Goal: Information Seeking & Learning: Learn about a topic

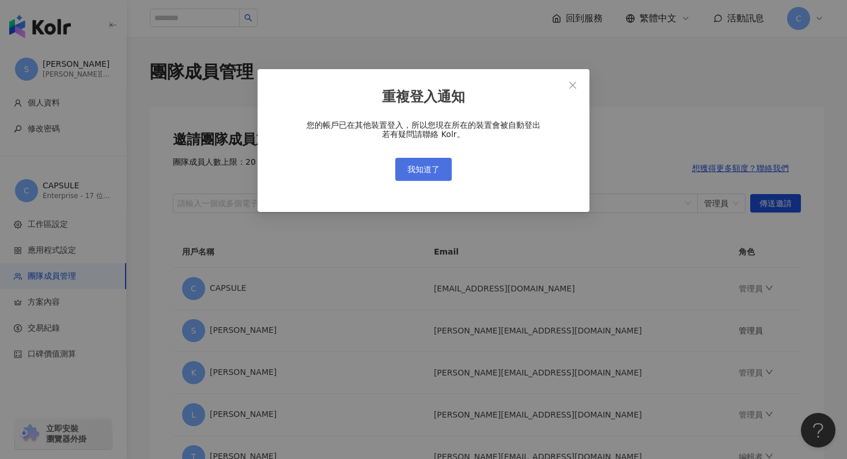
click at [426, 169] on span "我知道了" at bounding box center [423, 169] width 32 height 9
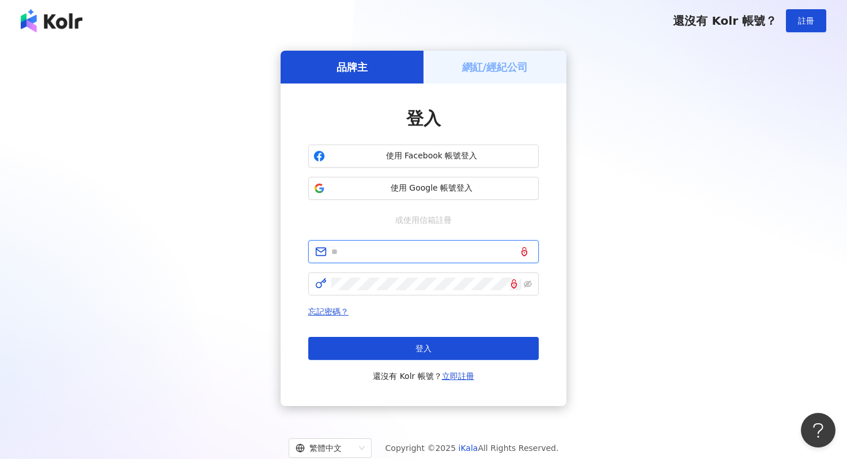
click at [419, 248] on input "text" at bounding box center [431, 252] width 201 height 13
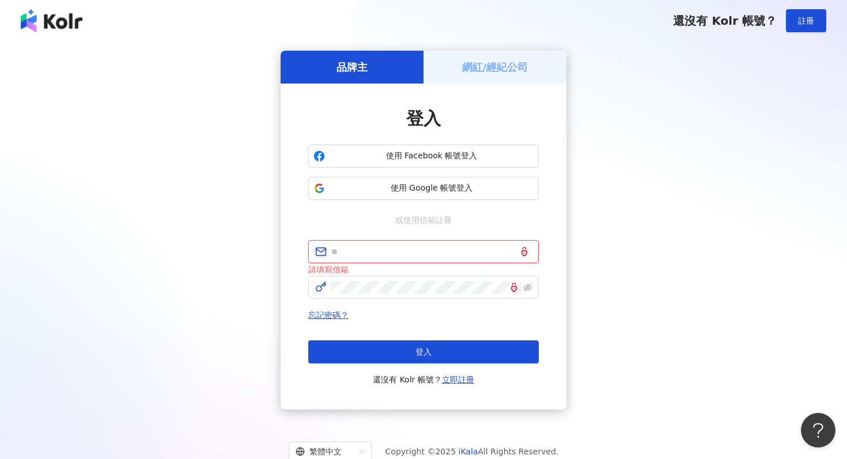
type input "**********"
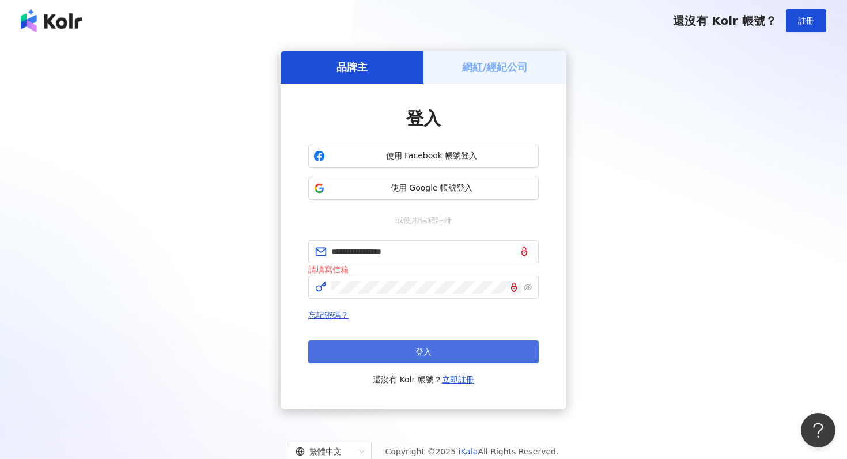
click at [426, 353] on span "登入" at bounding box center [424, 352] width 16 height 9
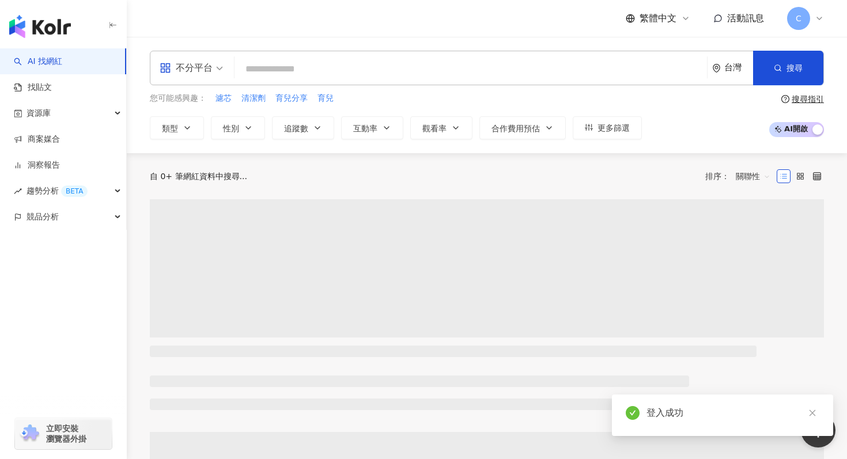
click at [303, 69] on input "search" at bounding box center [470, 69] width 463 height 22
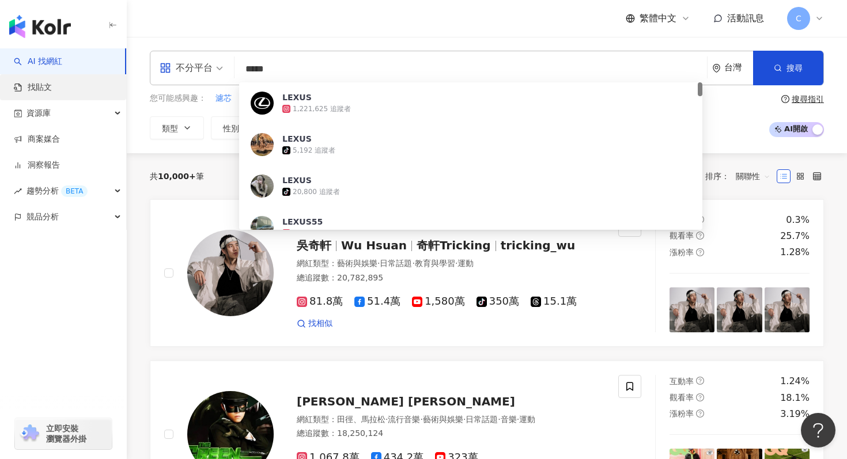
type input "*****"
click at [52, 90] on link "找貼文" at bounding box center [33, 88] width 38 height 12
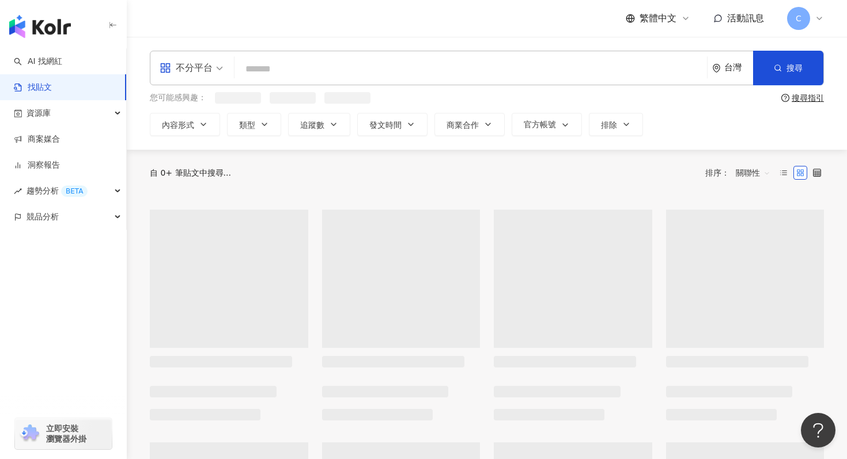
click at [293, 66] on input "search" at bounding box center [470, 68] width 463 height 25
paste input "*****"
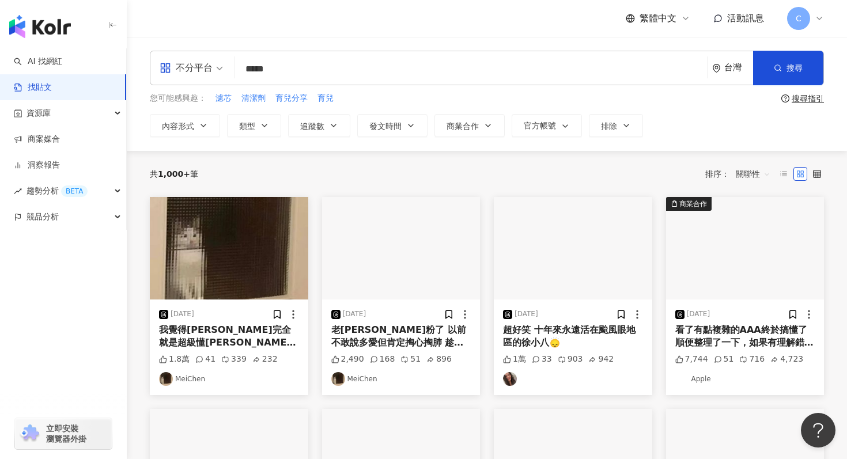
type input "*****"
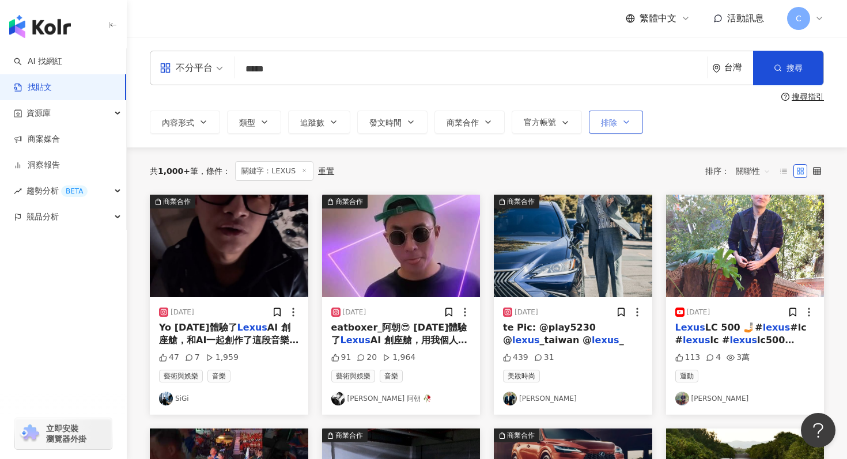
click at [613, 120] on span "排除" at bounding box center [609, 122] width 16 height 9
click at [567, 159] on div "共 1,000+ 筆 條件 ： 關鍵字：LEXUS 重置 排序： 關聯性" at bounding box center [487, 171] width 674 height 47
click at [567, 126] on icon "button" at bounding box center [565, 122] width 9 height 9
click at [594, 172] on div "共 1,000+ 筆 條件 ： 關鍵字：LEXUS 重置 排序： 關聯性" at bounding box center [487, 171] width 674 height 20
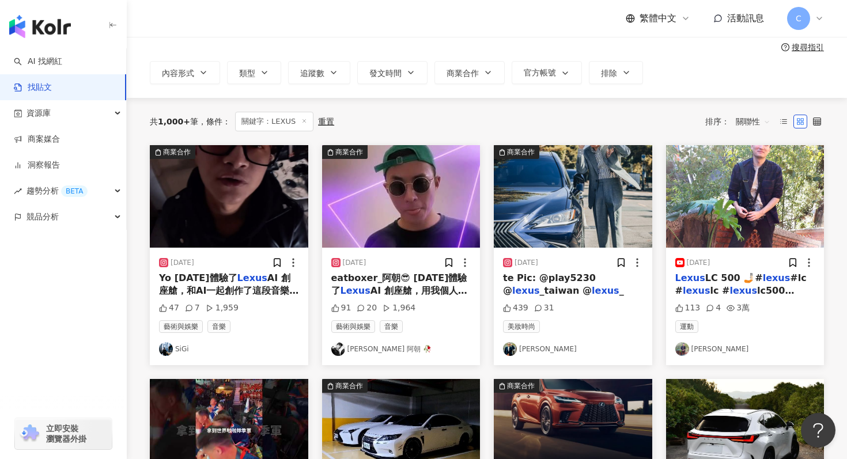
scroll to position [66, 0]
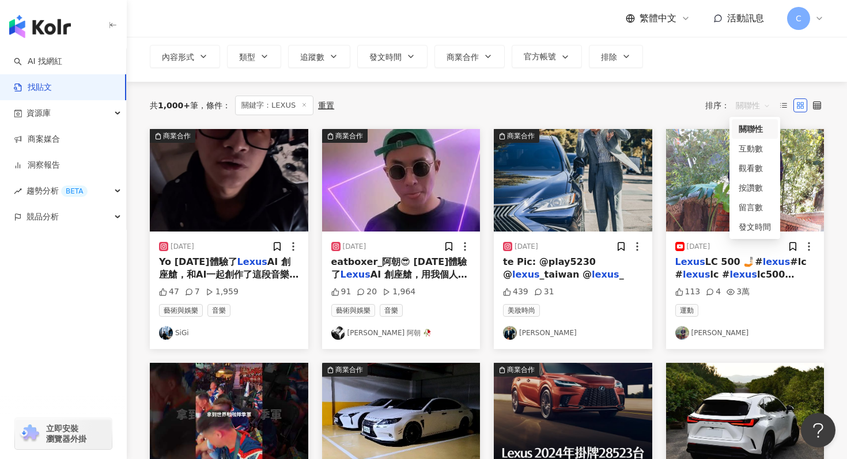
click at [754, 104] on span "關聯性" at bounding box center [753, 105] width 35 height 18
click at [757, 152] on div "互動數" at bounding box center [755, 148] width 32 height 13
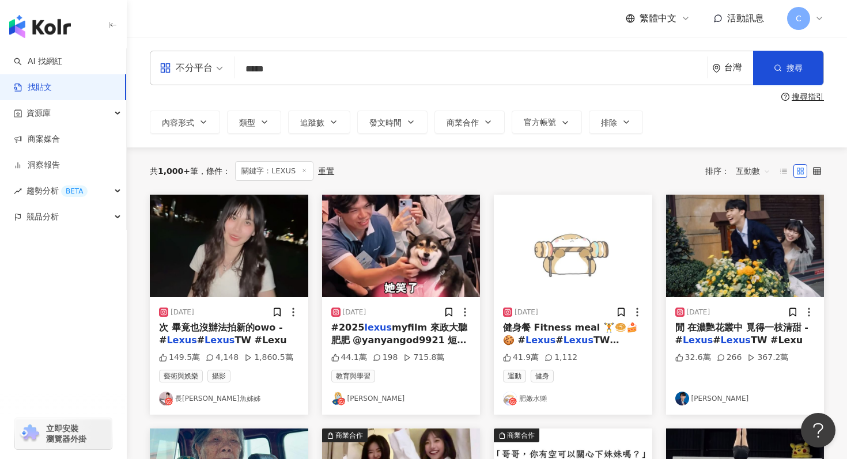
click at [550, 174] on div "共 1,000+ 筆 條件 ： 關鍵字：LEXUS 重置 排序： 互動數" at bounding box center [487, 171] width 674 height 20
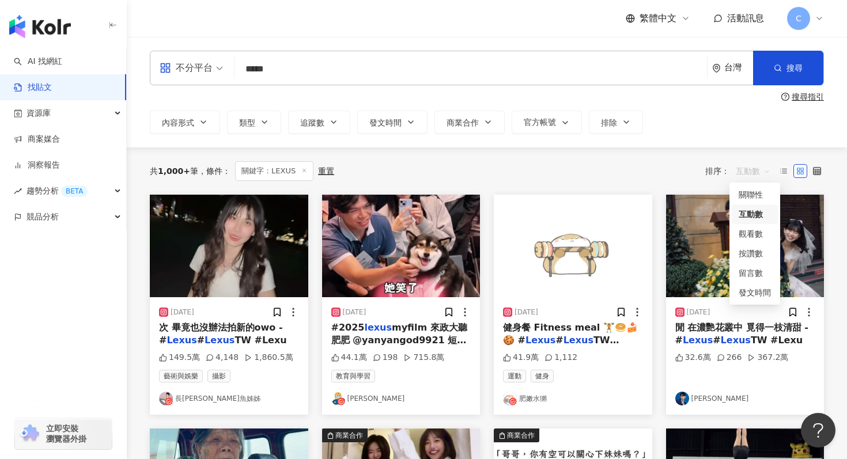
click at [760, 175] on span "互動數" at bounding box center [753, 171] width 35 height 18
click at [745, 290] on div "發文時間" at bounding box center [755, 292] width 32 height 13
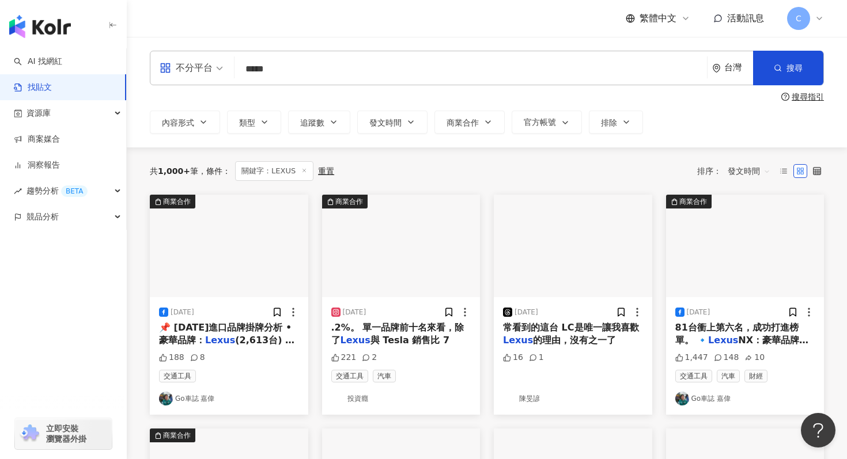
click at [653, 175] on div "共 1,000+ 筆 條件 ： 關鍵字：LEXUS 重置 排序： 發文時間 發文時間" at bounding box center [487, 171] width 674 height 20
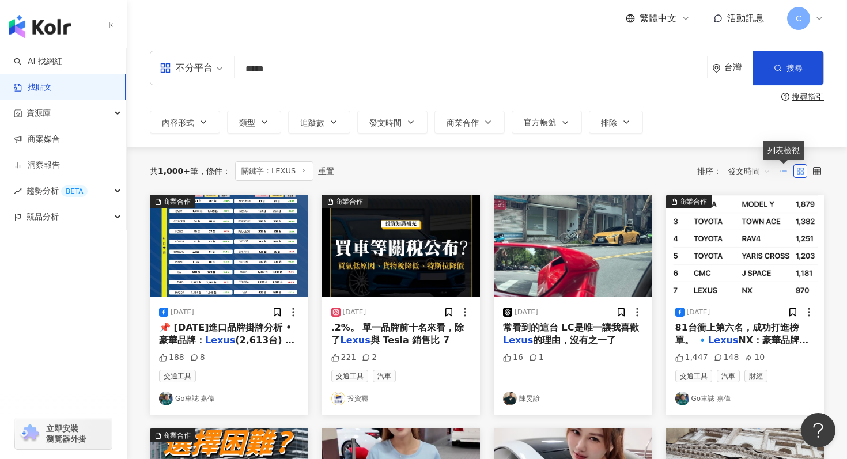
click at [783, 169] on line at bounding box center [785, 169] width 5 height 0
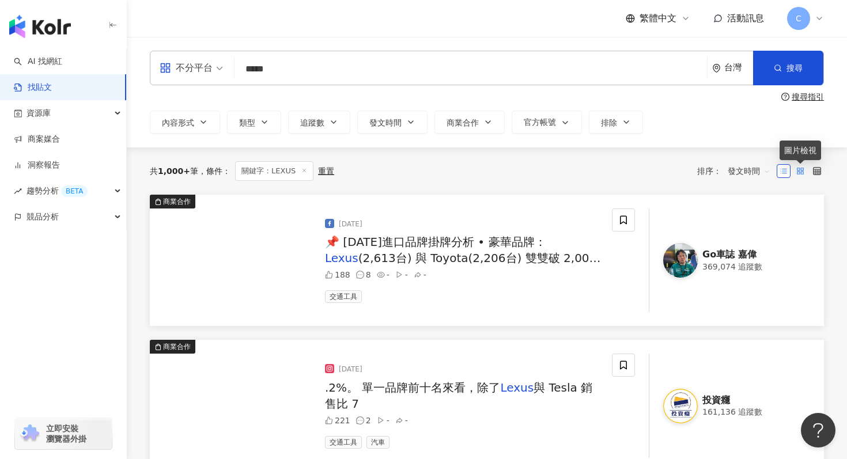
click at [802, 171] on icon at bounding box center [800, 171] width 8 height 8
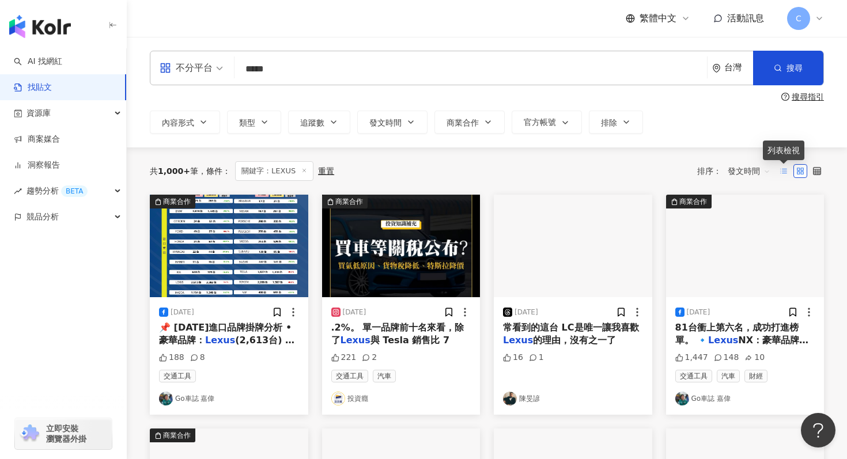
click at [787, 171] on line at bounding box center [785, 171] width 5 height 0
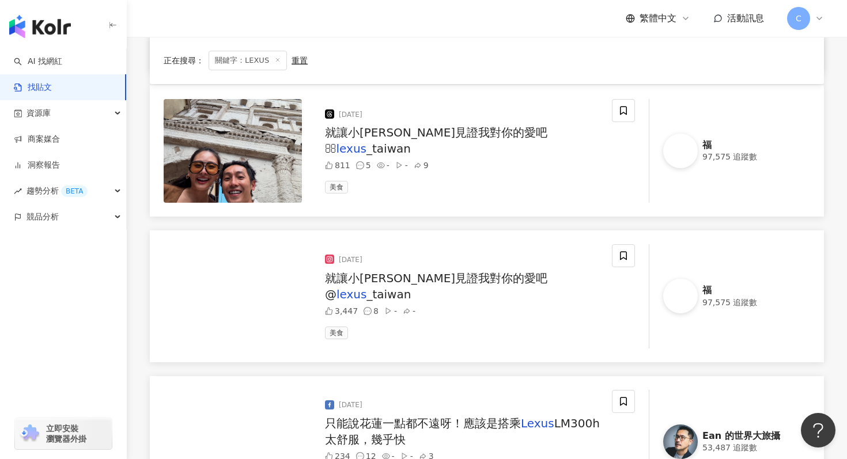
scroll to position [1127, 0]
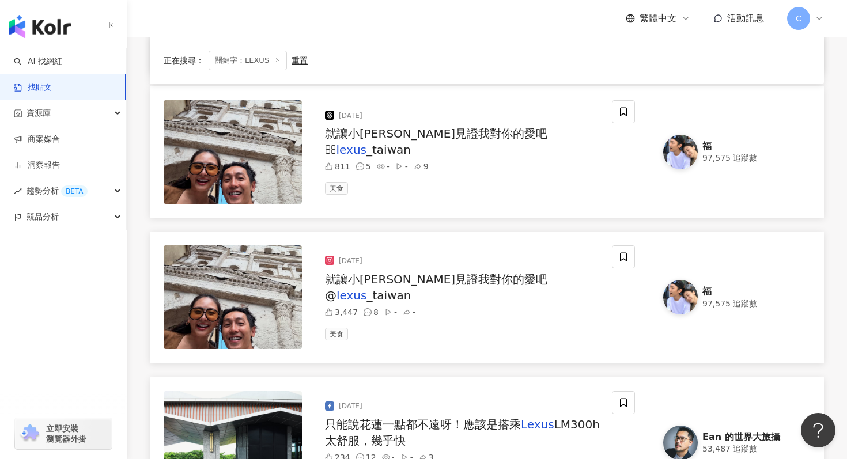
click at [473, 289] on span "就讓小豬麗葉見證我對你的愛吧 @" at bounding box center [436, 288] width 222 height 30
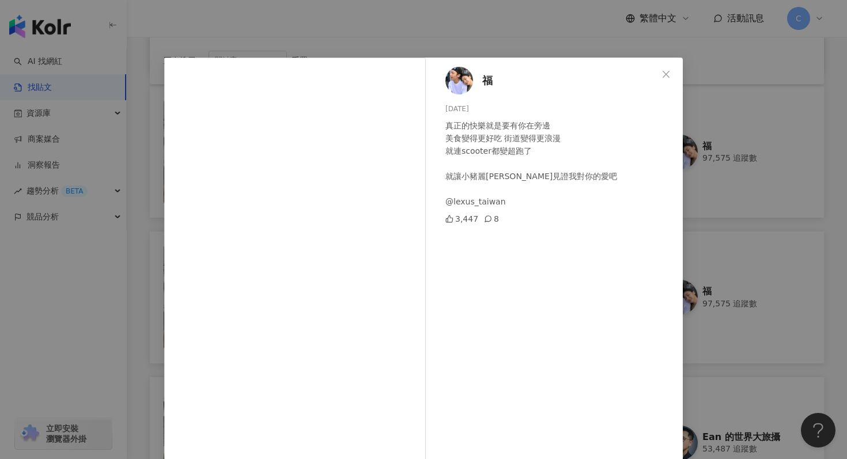
click at [565, 254] on div "福 2025/8/31 真正的快樂就是要有你在旁邊 美食變得更好吃 街道變得更浪漫 就連scooter都變超跑了 就讓小豬麗葉見證我對你的愛吧 @lexus_…" at bounding box center [557, 275] width 251 height 435
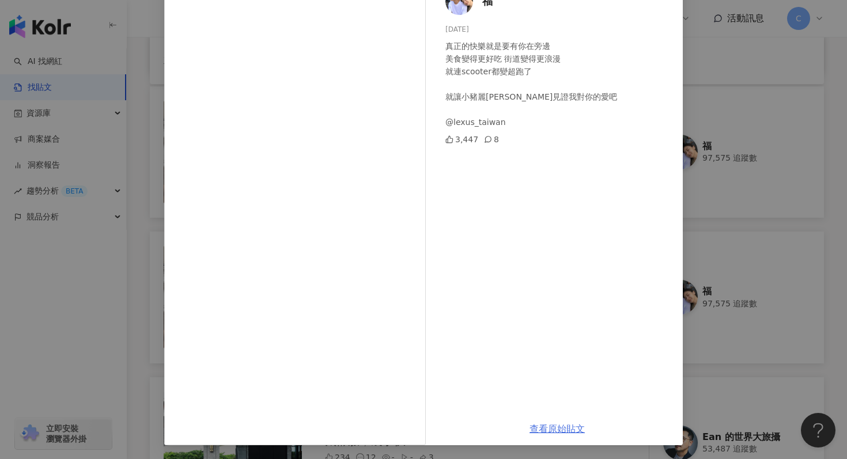
click at [562, 432] on link "查看原始貼文" at bounding box center [557, 429] width 55 height 11
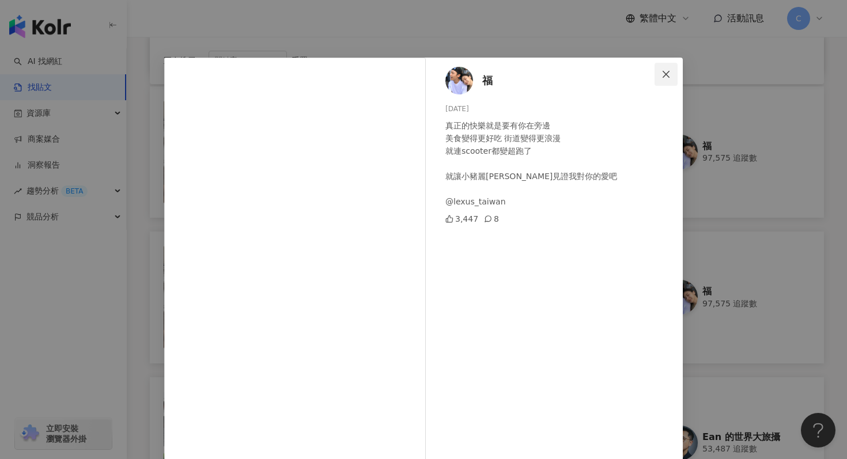
click at [670, 71] on icon "close" at bounding box center [666, 74] width 9 height 9
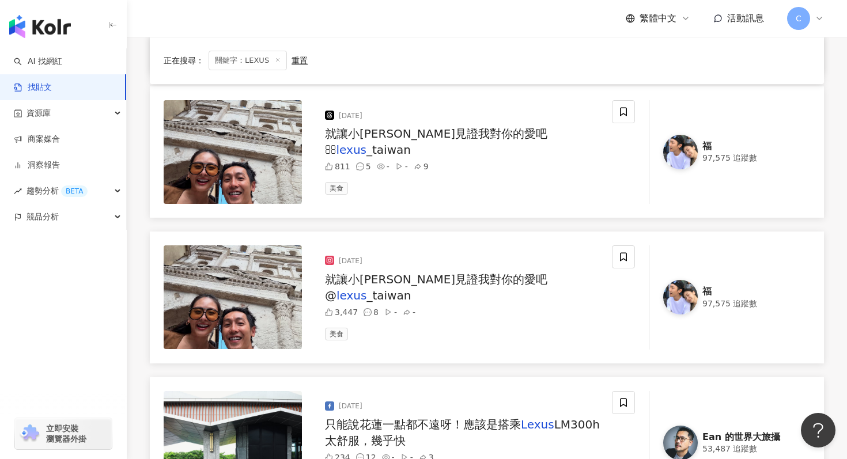
click at [446, 142] on span "就讓小豬麗葉見證我對你的愛吧 " at bounding box center [436, 142] width 222 height 30
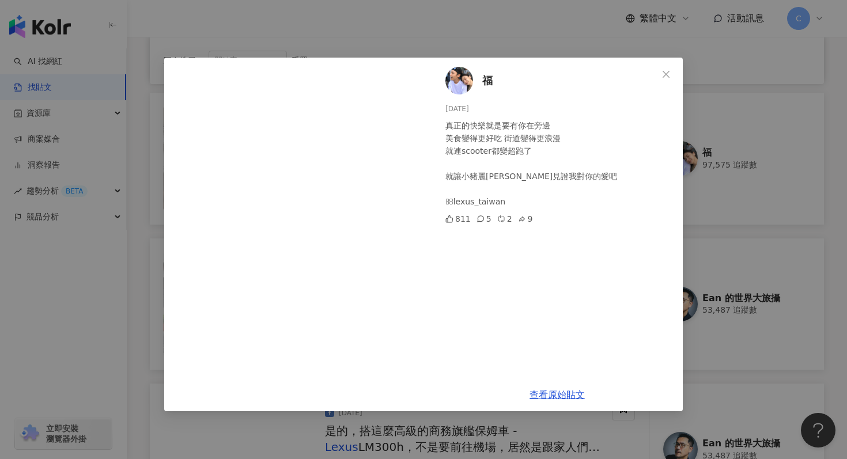
scroll to position [1268, 0]
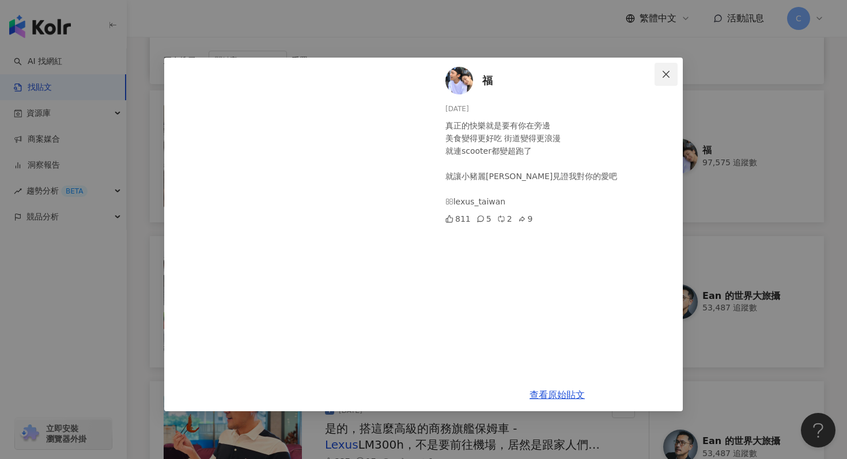
click at [666, 76] on icon "close" at bounding box center [666, 74] width 9 height 9
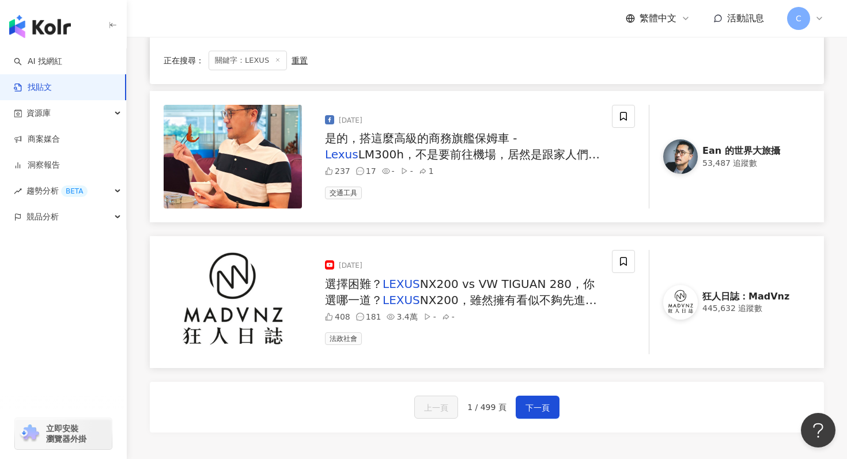
scroll to position [1688, 0]
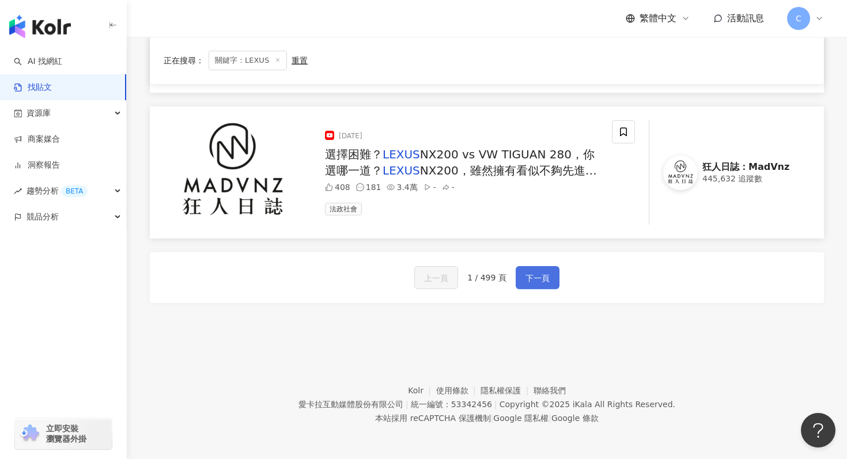
click at [535, 283] on span "下一頁" at bounding box center [538, 278] width 24 height 14
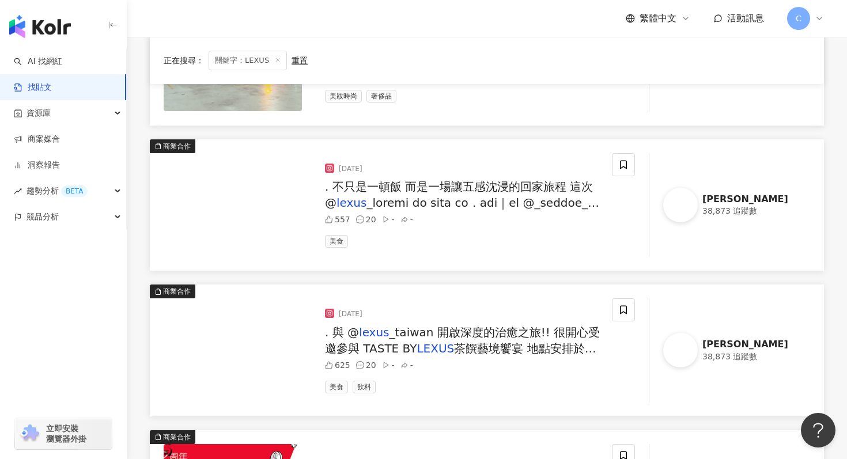
scroll to position [1223, 0]
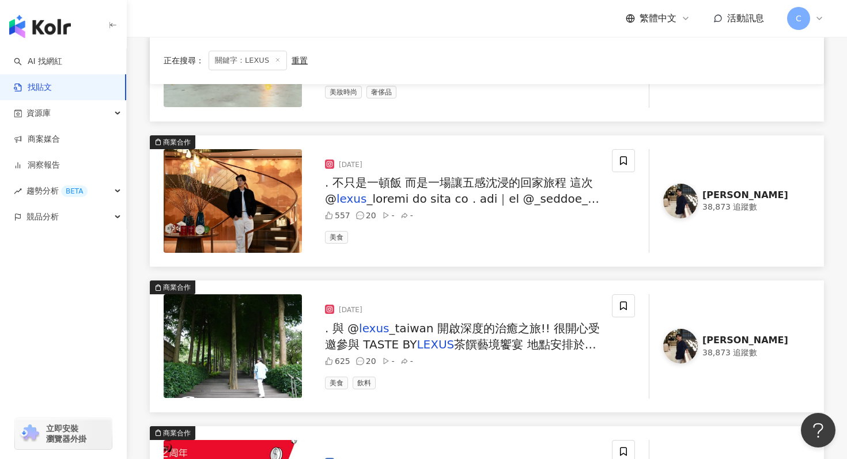
click at [499, 195] on span at bounding box center [462, 352] width 274 height 320
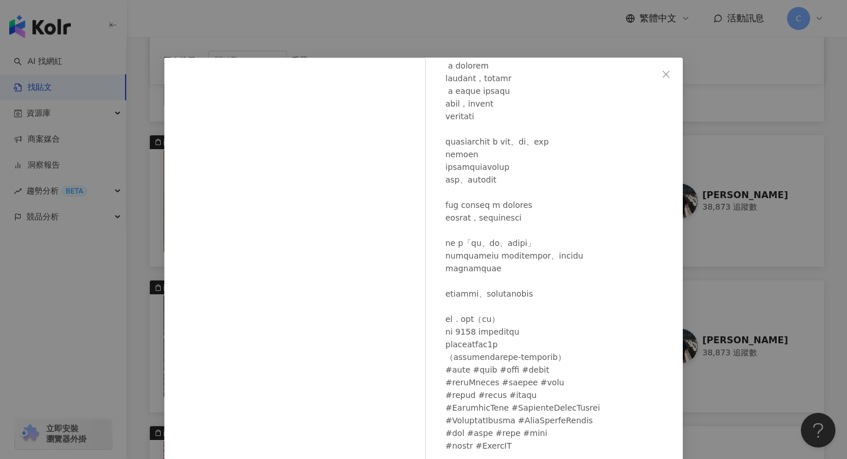
scroll to position [57, 0]
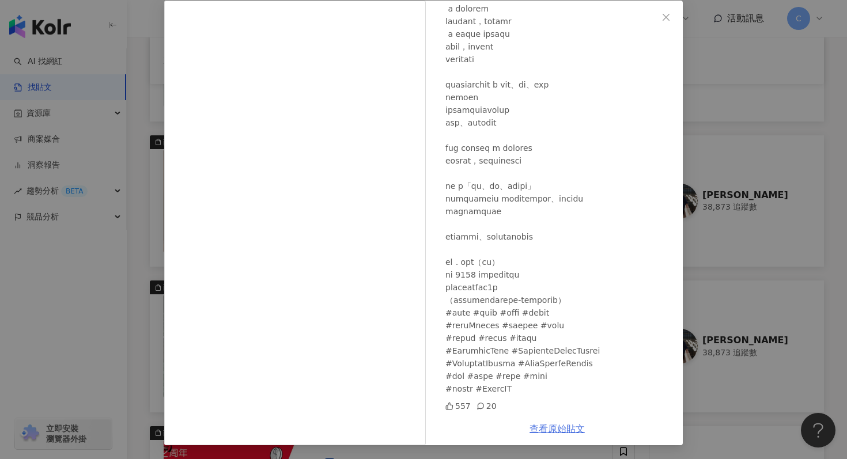
click at [551, 428] on link "查看原始貼文" at bounding box center [557, 429] width 55 height 11
click at [670, 18] on icon "close" at bounding box center [666, 17] width 9 height 9
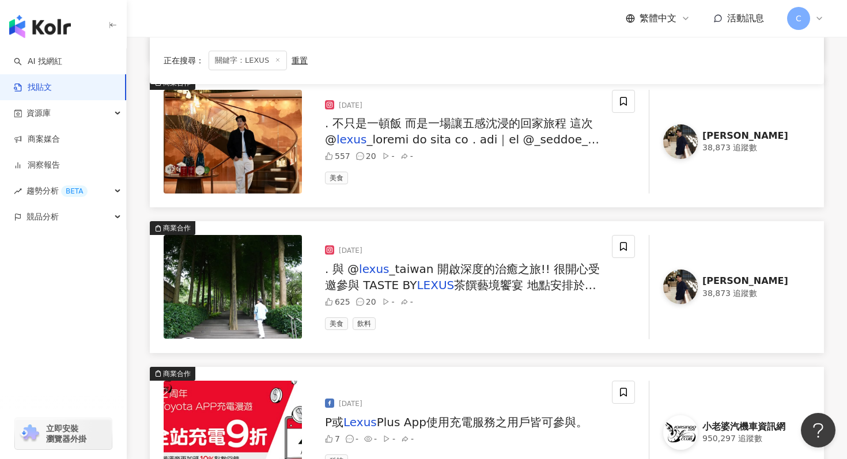
scroll to position [1290, 0]
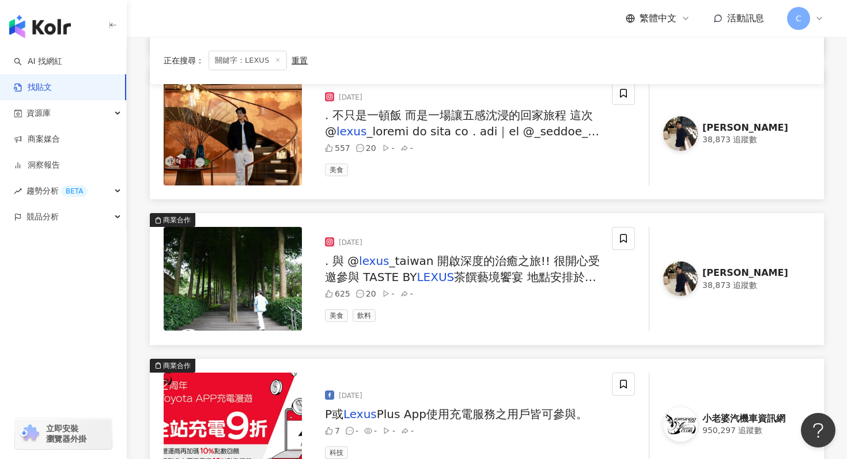
click at [516, 277] on span "茶饌藝境饗宴 地點安排於位於苗栗的 POUYUENJI HILLS 寶元紀之丘 舒適氛圍中 融合自然景觀與禪意美學 是一處結合茶道、藝術與靜謐氛圍的休憩空間 …" at bounding box center [463, 390] width 276 height 240
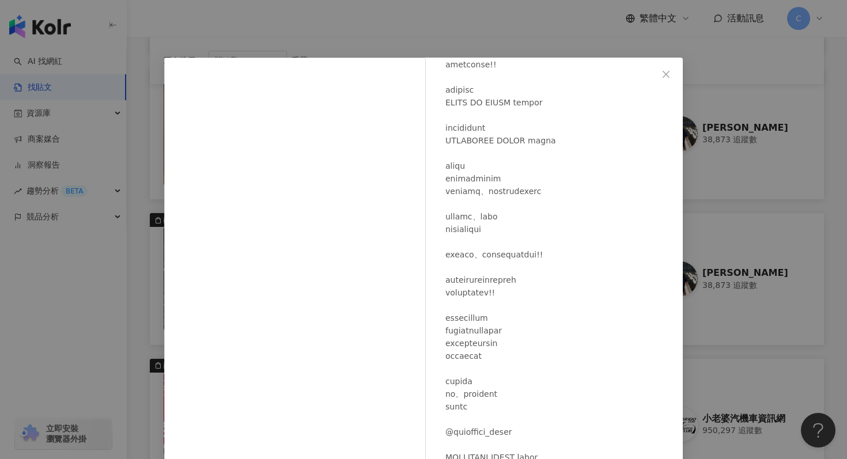
scroll to position [186, 0]
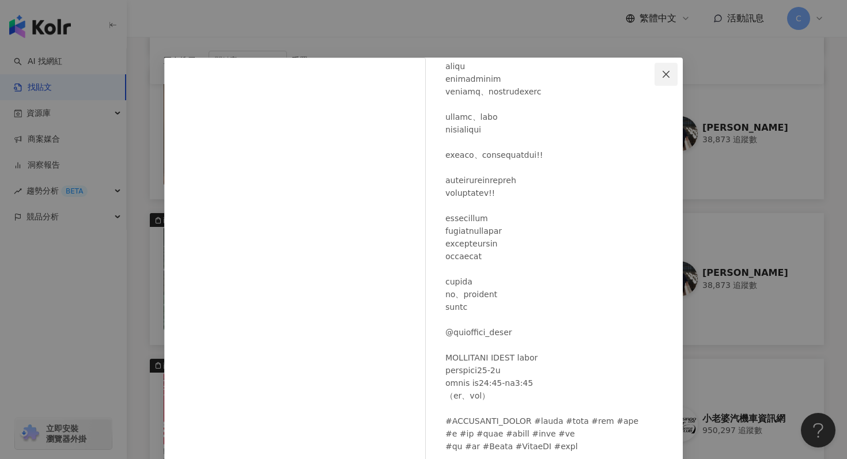
click at [668, 77] on icon "close" at bounding box center [666, 74] width 9 height 9
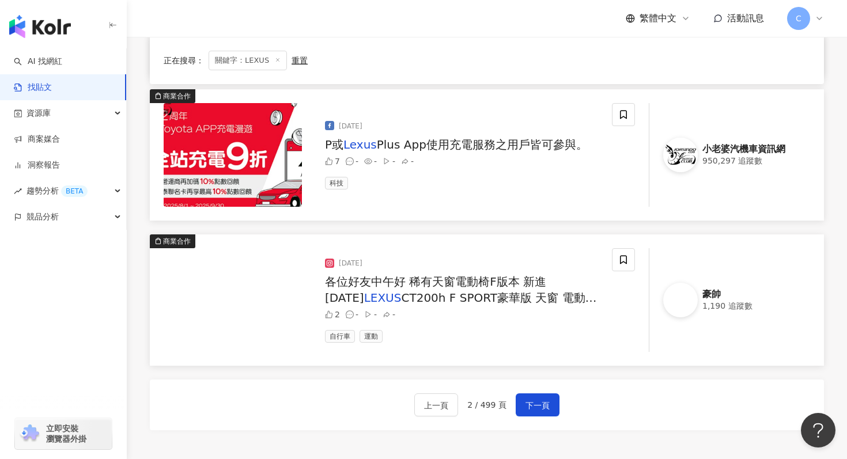
scroll to position [1561, 0]
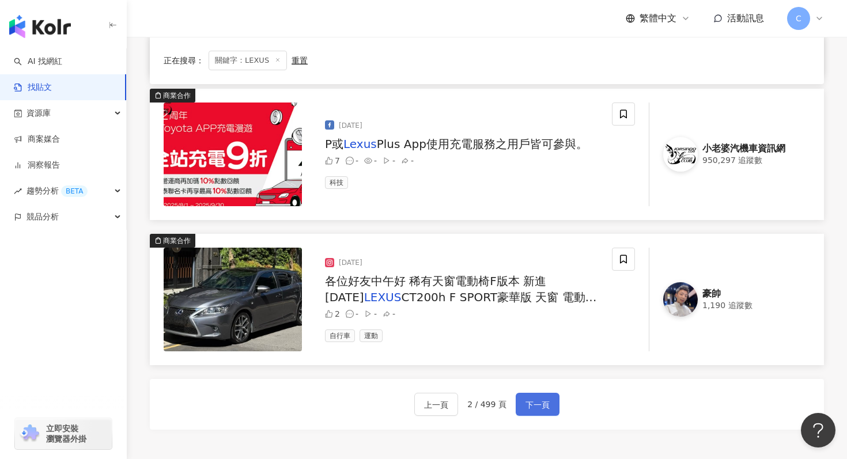
click at [542, 400] on span "下一頁" at bounding box center [538, 405] width 24 height 14
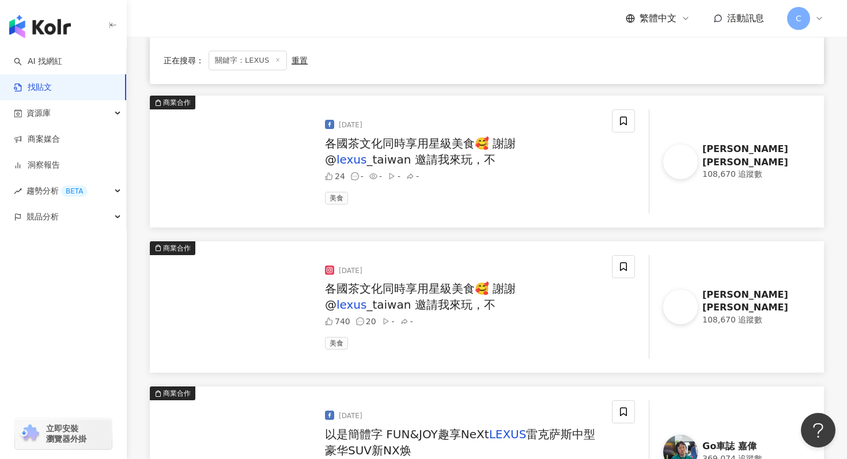
scroll to position [263, 0]
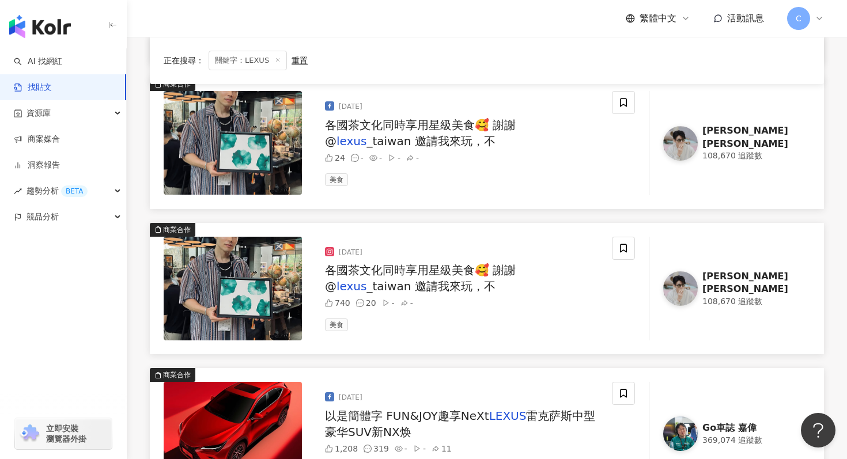
click at [454, 273] on span "各國茶文化同時享用星級美食🥰 謝謝 @" at bounding box center [420, 278] width 191 height 30
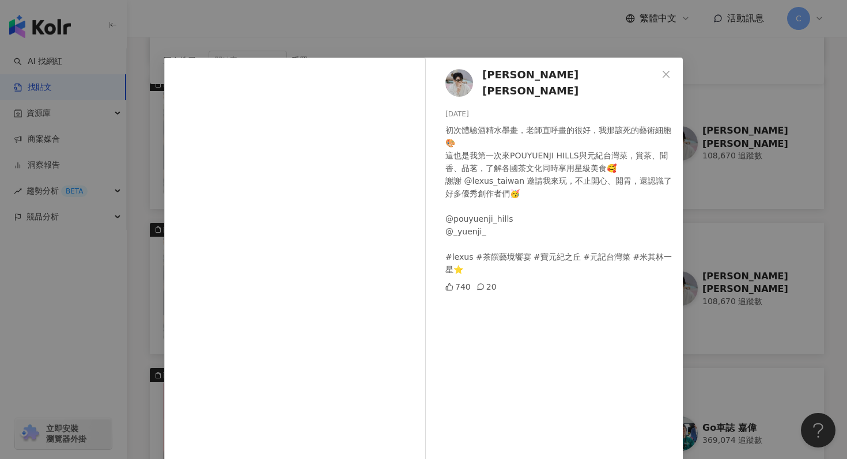
scroll to position [79, 0]
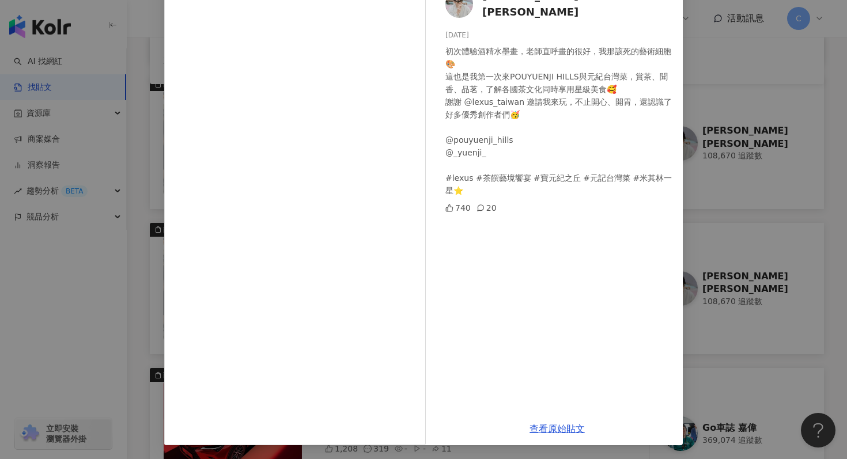
click at [813, 130] on div "吳嘉倫 Mike 2025/8/24 初次體驗酒精水墨畫，老師直呼畫的很好，我那該死的藝術細胞🎨 這也是我第一次來POUYUENJI HILLS與元紀台灣菜，…" at bounding box center [423, 229] width 847 height 459
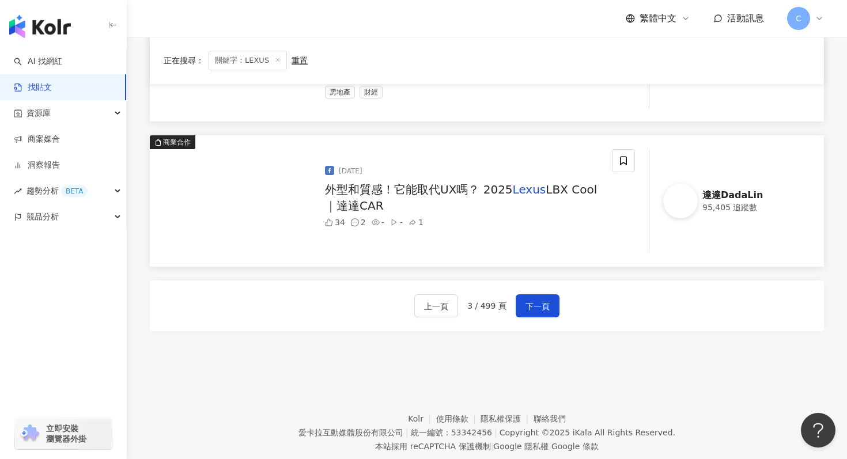
scroll to position [1688, 0]
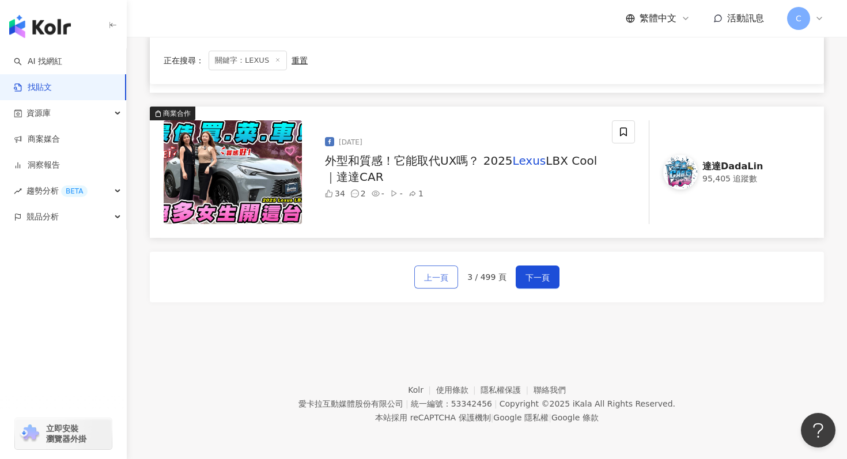
click at [442, 280] on span "上一頁" at bounding box center [436, 278] width 24 height 14
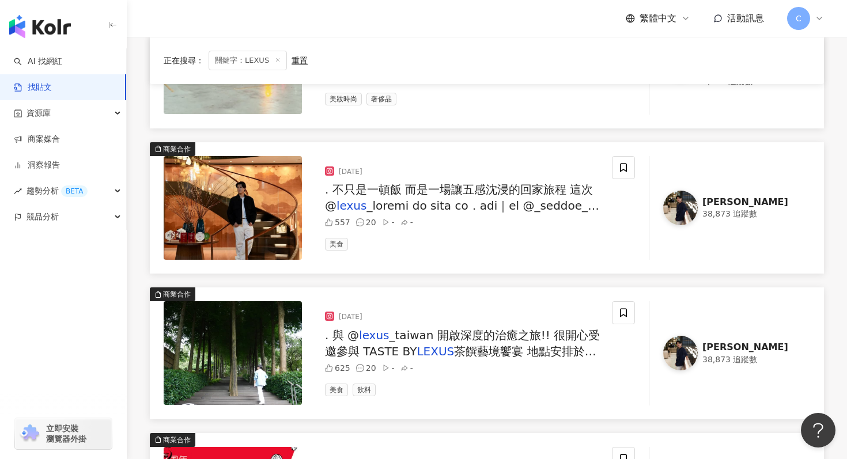
scroll to position [1215, 0]
click at [503, 199] on div ". 不只是一頓飯 而是一場讓五感沈浸的回家旅程 這次 @ lexus lexus # Lexus TW" at bounding box center [464, 198] width 278 height 32
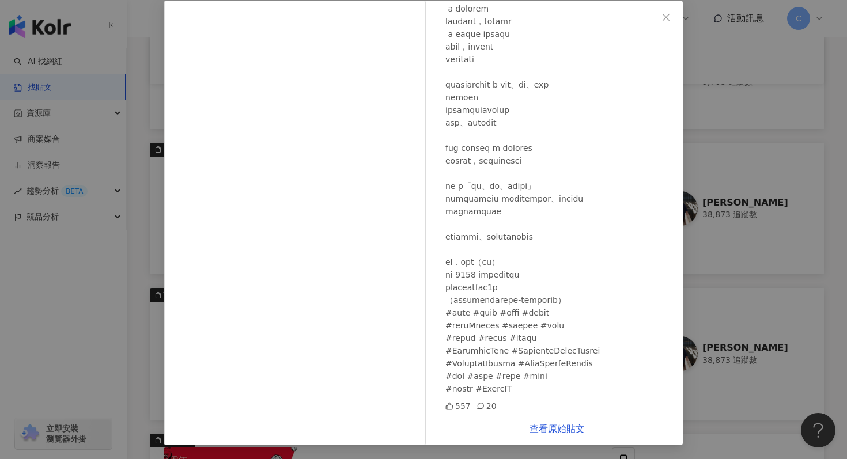
scroll to position [56, 0]
click at [742, 75] on div "Henry 2025/8/27 557 20 查看原始貼文" at bounding box center [423, 229] width 847 height 459
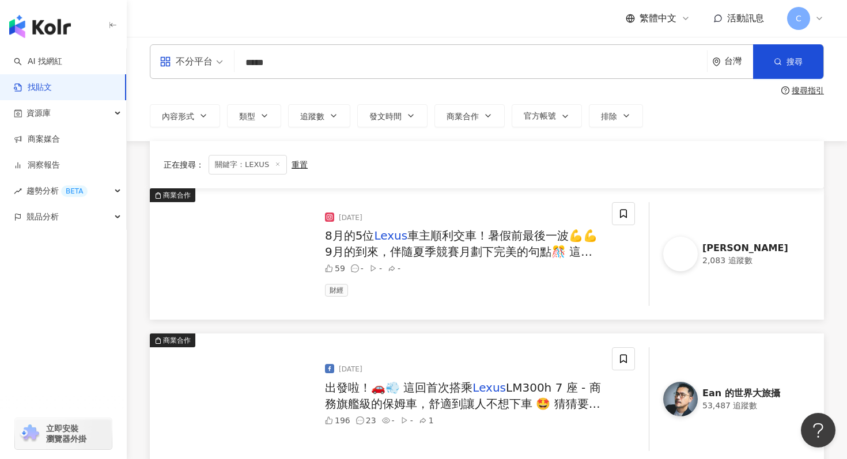
scroll to position [0, 0]
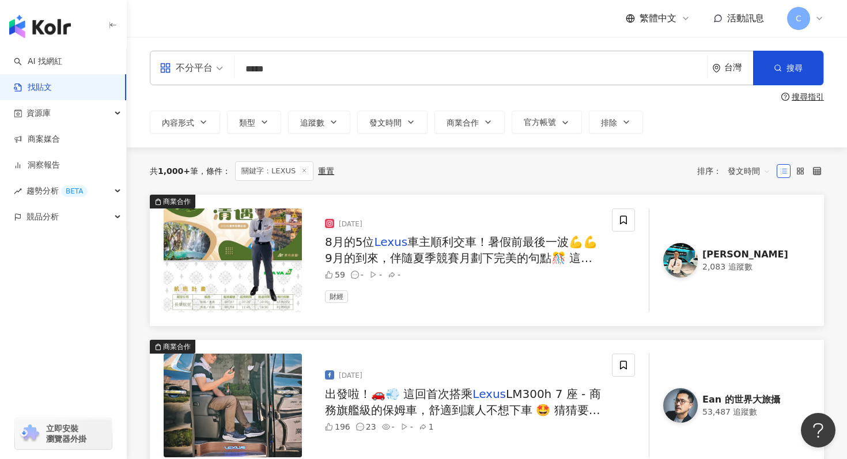
click at [201, 75] on div "不分平台" at bounding box center [186, 68] width 53 height 18
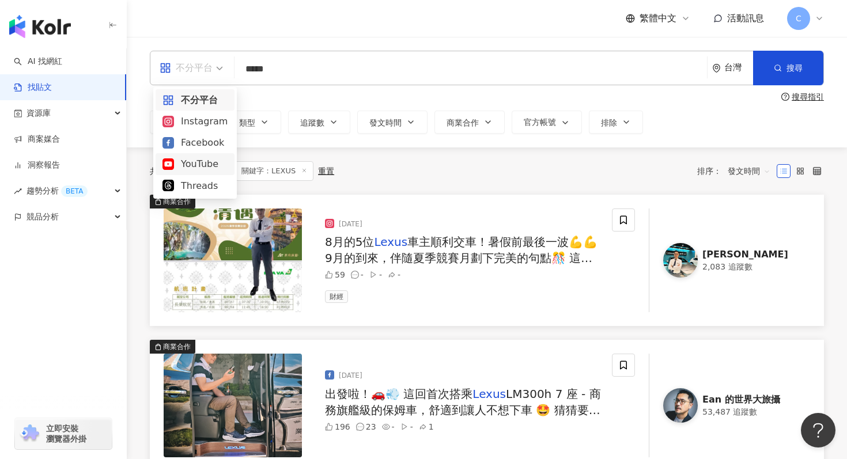
click at [200, 158] on div "YouTube" at bounding box center [195, 164] width 65 height 14
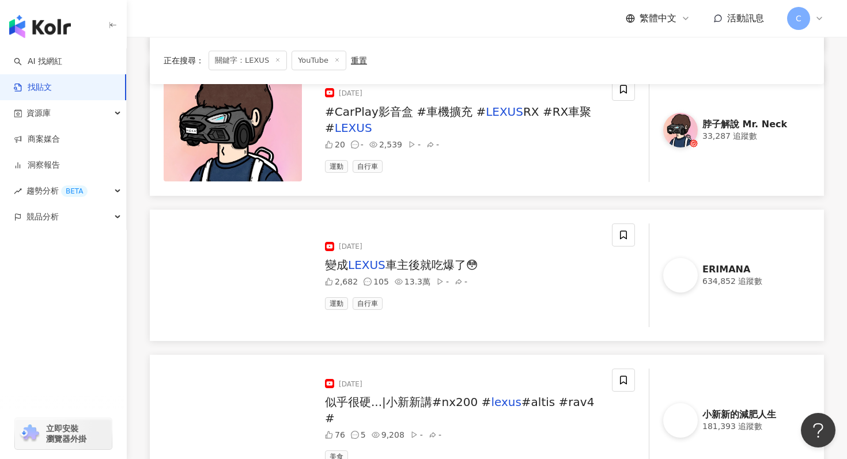
scroll to position [1003, 0]
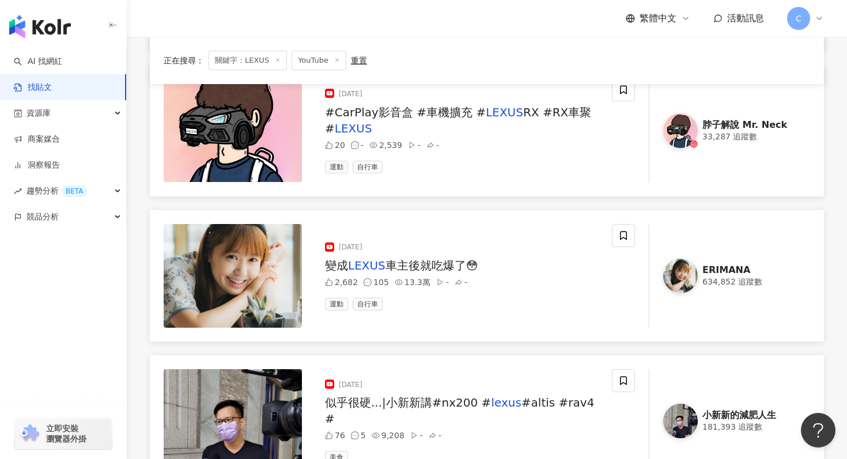
click at [429, 266] on span "車主後就吃爆了😳" at bounding box center [432, 266] width 93 height 14
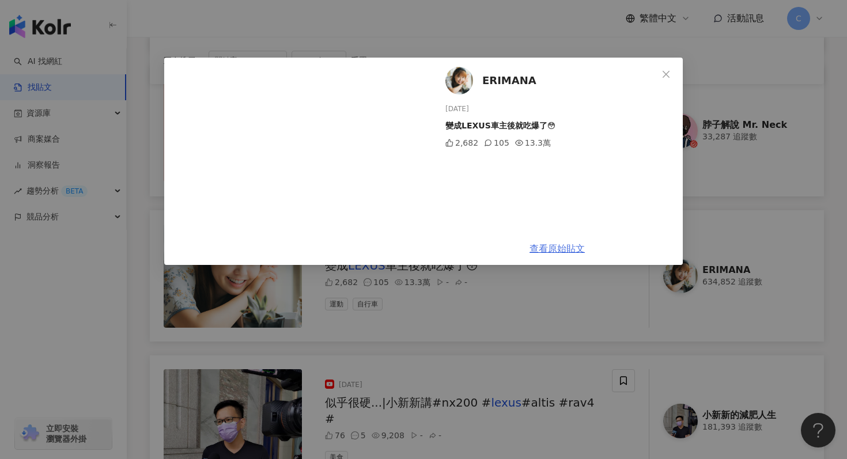
click at [560, 252] on link "查看原始貼文" at bounding box center [557, 248] width 55 height 11
click at [670, 72] on icon "close" at bounding box center [666, 74] width 9 height 9
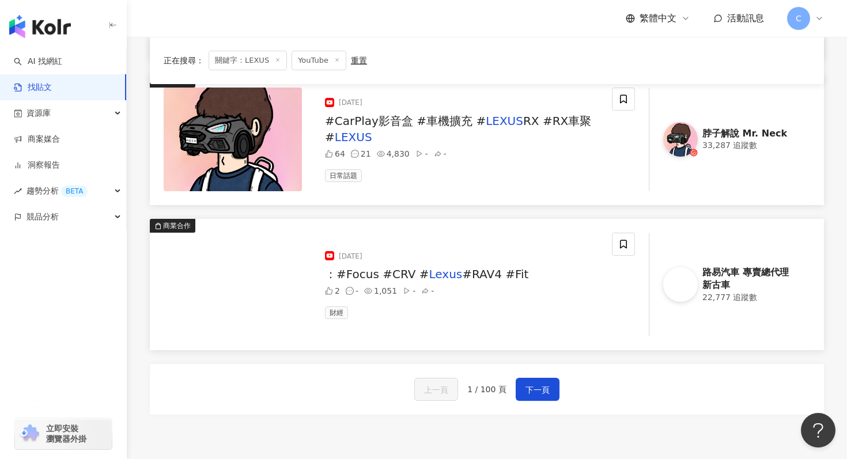
scroll to position [1626, 0]
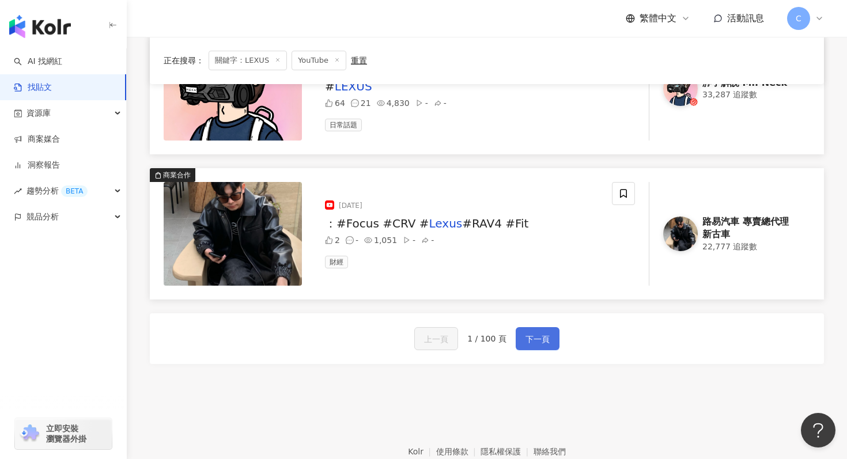
click at [545, 337] on span "下一頁" at bounding box center [538, 340] width 24 height 14
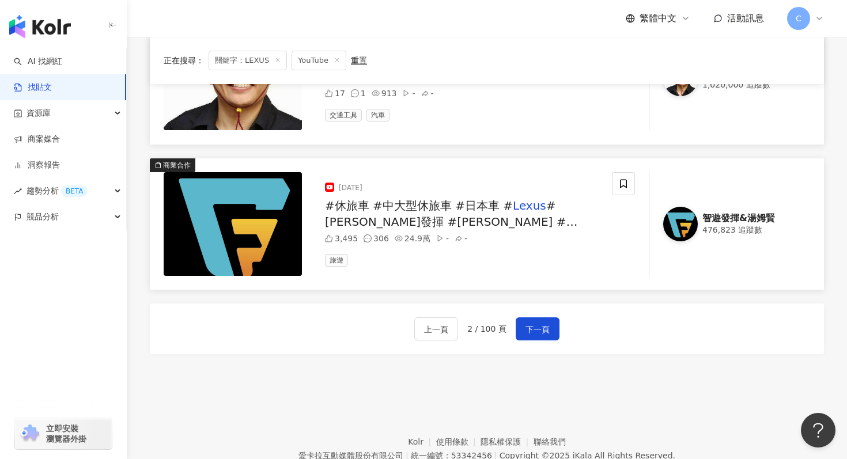
scroll to position [1688, 0]
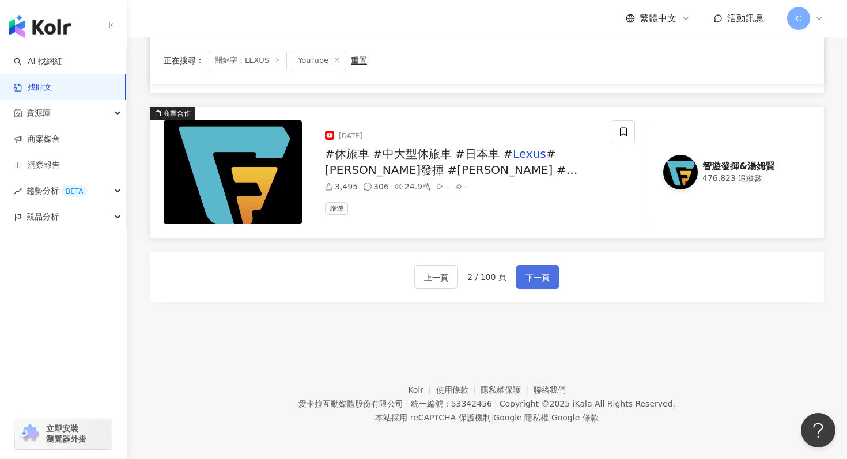
click at [538, 285] on button "下一頁" at bounding box center [538, 277] width 44 height 23
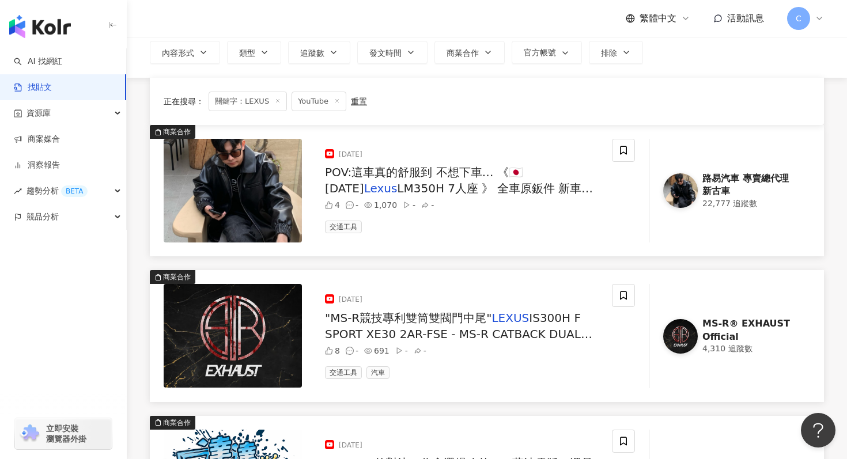
scroll to position [0, 0]
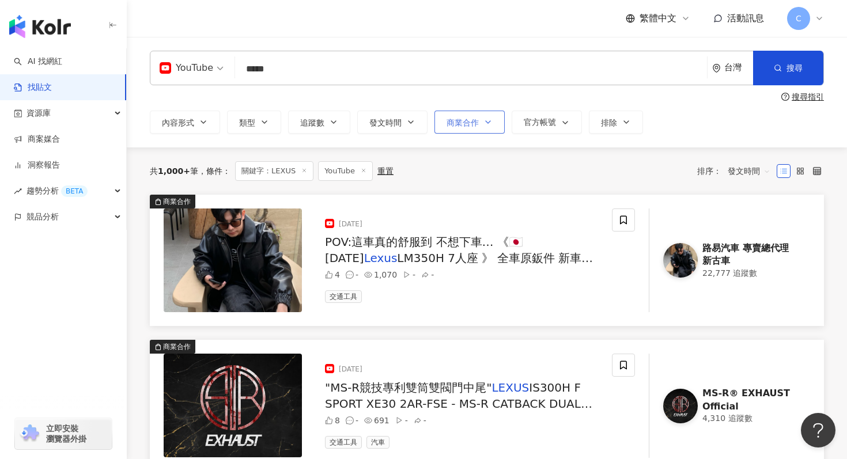
click at [489, 126] on icon "button" at bounding box center [488, 122] width 9 height 9
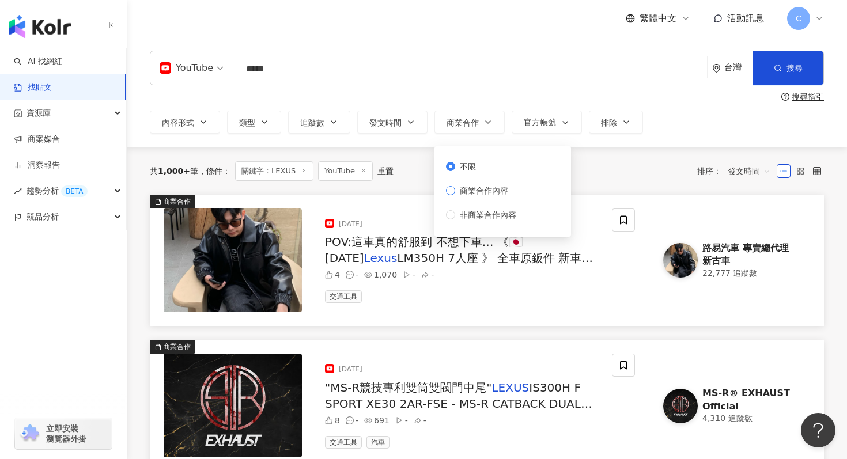
click at [456, 188] on span "商業合作內容" at bounding box center [484, 190] width 58 height 13
click at [789, 63] on span "搜尋" at bounding box center [795, 67] width 16 height 9
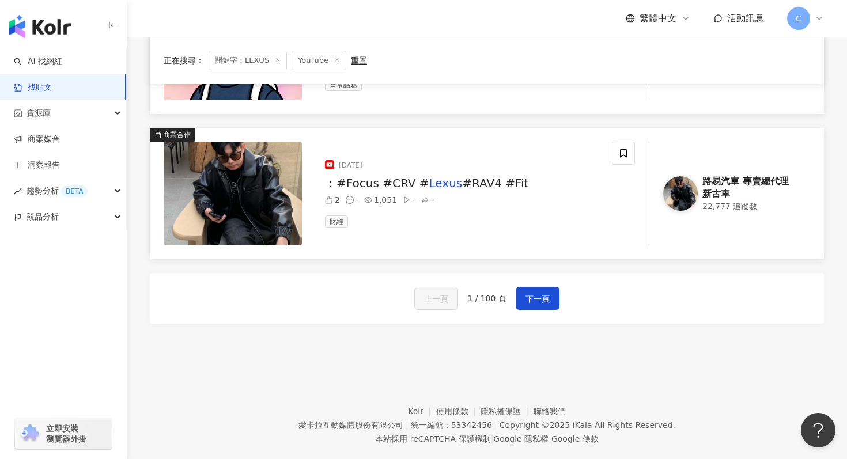
scroll to position [1688, 0]
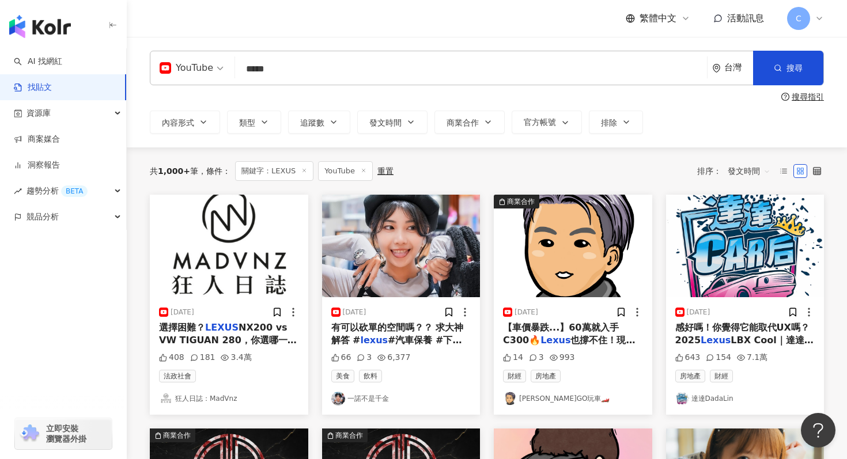
click at [390, 75] on input "*****" at bounding box center [471, 68] width 463 height 25
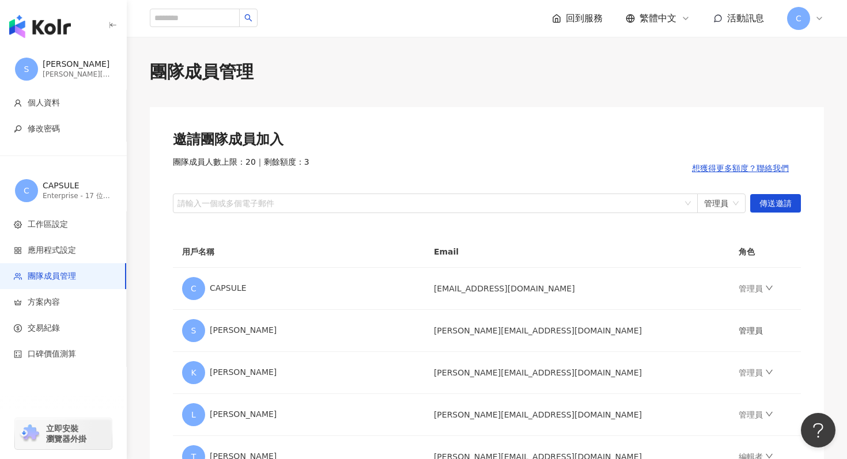
click at [43, 21] on img "button" at bounding box center [40, 26] width 62 height 23
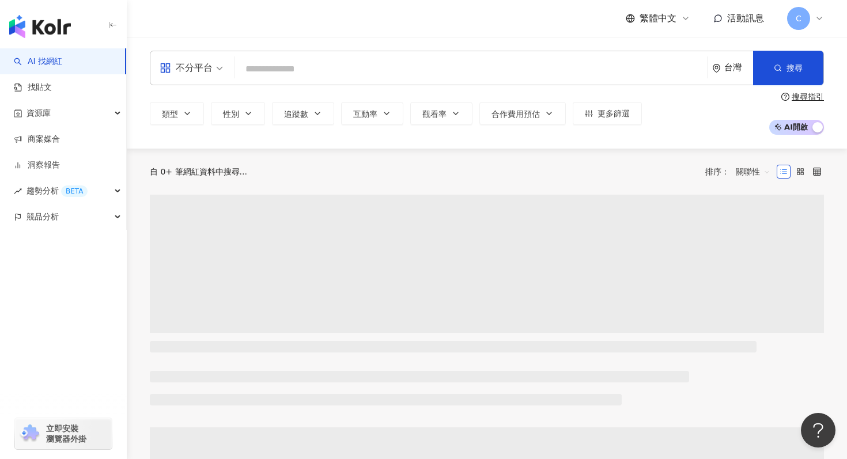
click at [331, 71] on input "search" at bounding box center [470, 69] width 463 height 22
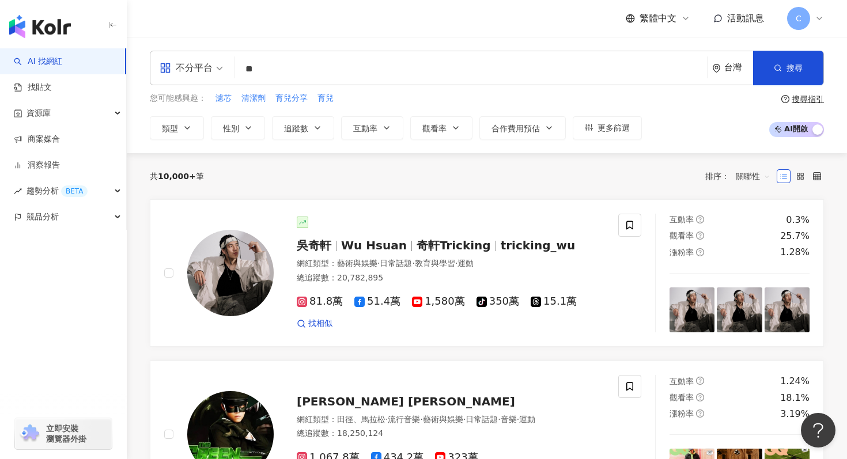
type input "*"
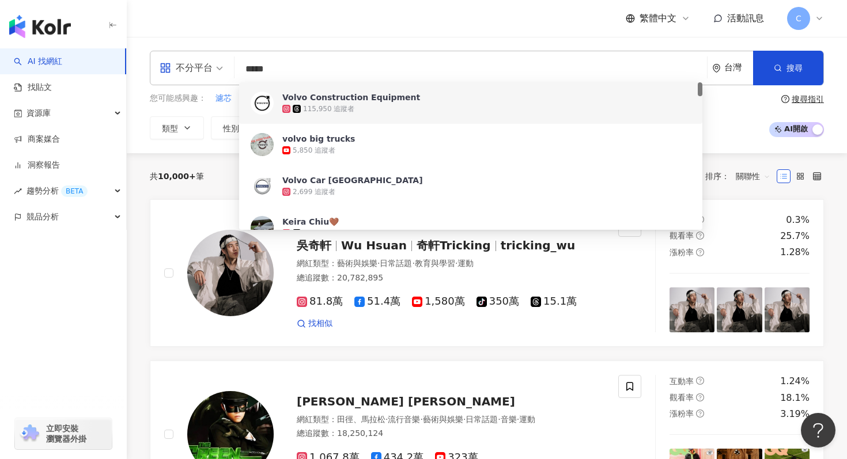
click at [277, 70] on input "*****" at bounding box center [470, 69] width 463 height 22
type input "*****"
click at [35, 88] on link "找貼文" at bounding box center [33, 88] width 38 height 12
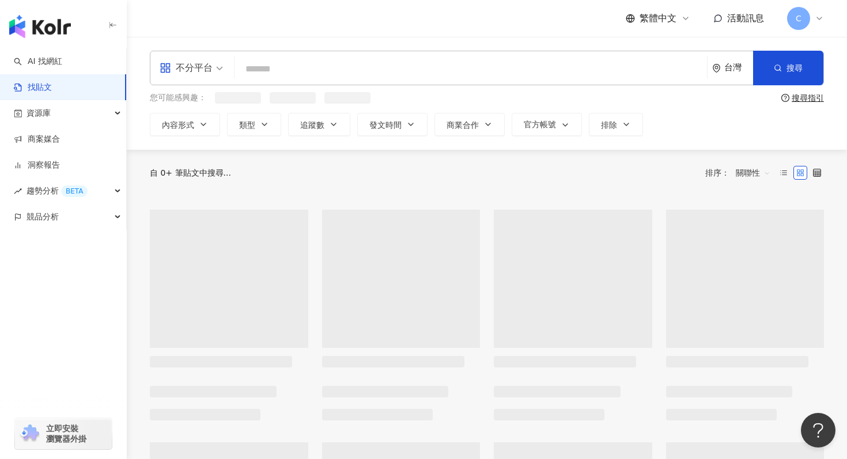
click at [309, 62] on input "search" at bounding box center [470, 68] width 463 height 25
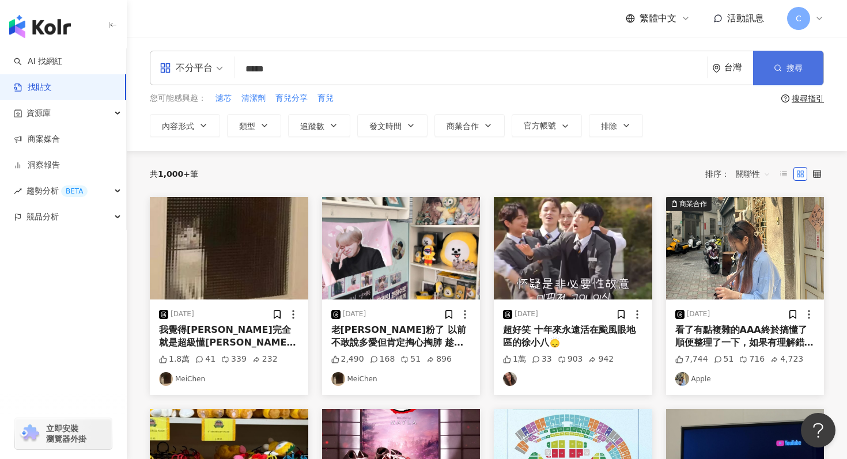
type input "*****"
click at [767, 66] on button "搜尋" at bounding box center [788, 68] width 70 height 35
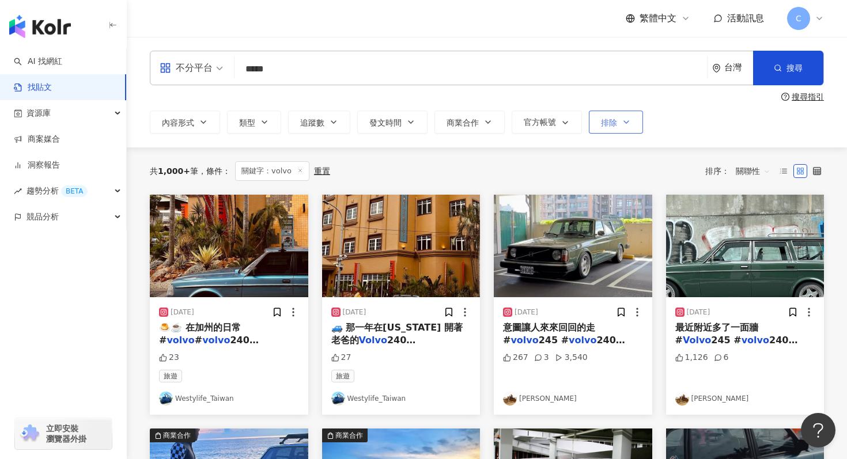
click at [618, 129] on button "排除" at bounding box center [616, 122] width 54 height 23
click at [490, 119] on icon "button" at bounding box center [488, 122] width 9 height 9
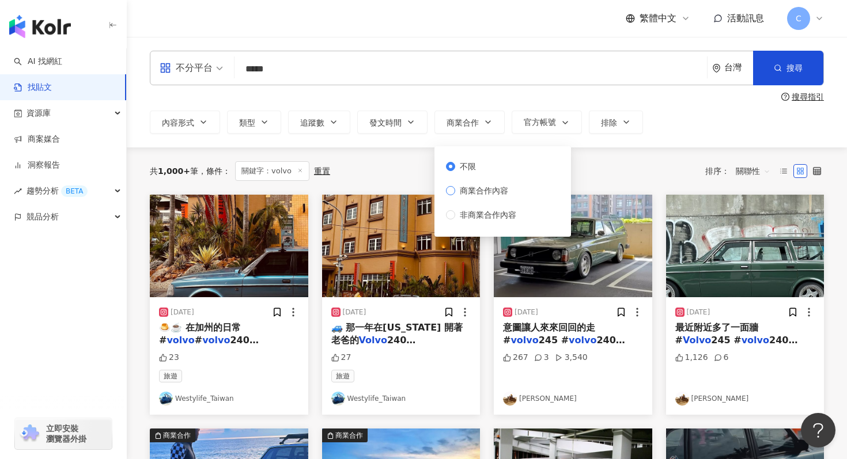
click at [498, 195] on span "商業合作內容" at bounding box center [484, 190] width 58 height 13
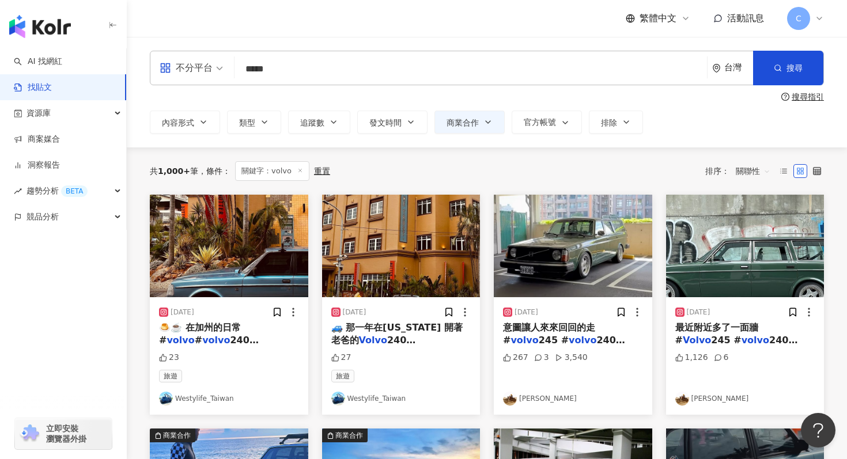
click at [618, 172] on div "共 1,000+ 筆 條件 ： 關鍵字：volvo 重置 排序： 關聯性" at bounding box center [487, 171] width 674 height 20
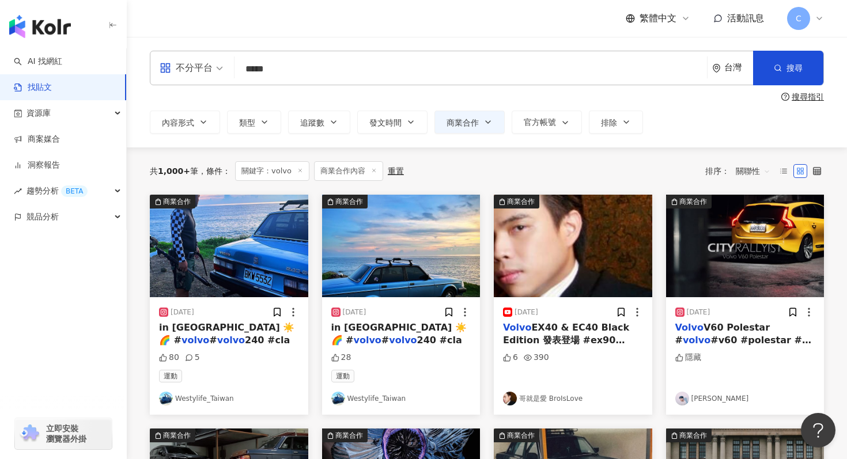
click at [759, 172] on span "關聯性" at bounding box center [753, 171] width 35 height 18
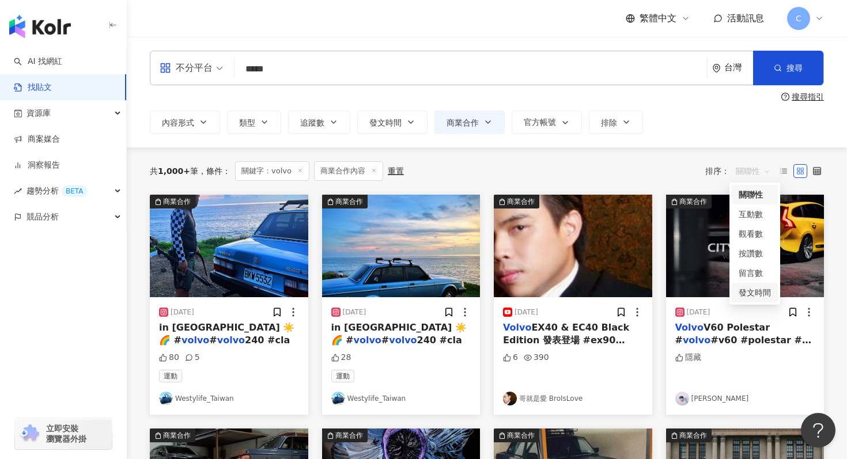
click at [754, 299] on div "發文時間" at bounding box center [755, 292] width 32 height 13
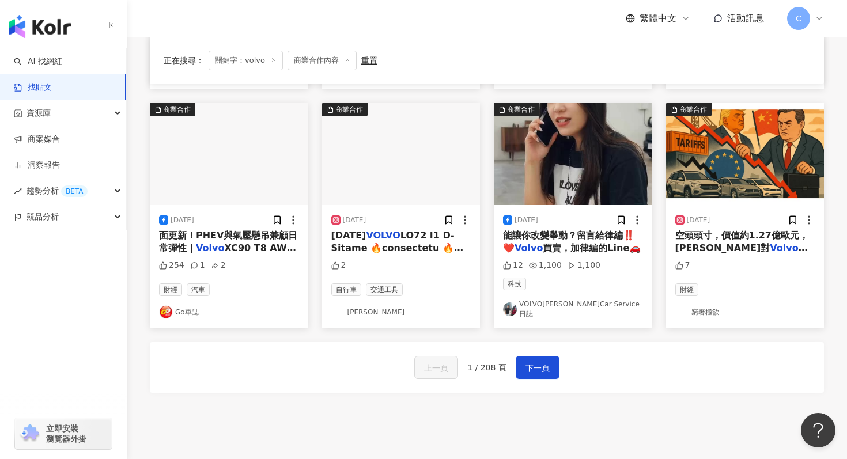
scroll to position [610, 0]
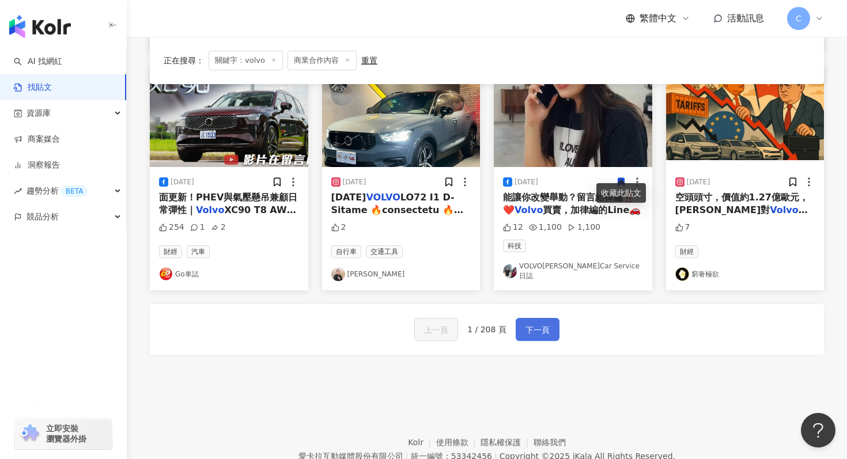
click at [533, 323] on span "下一頁" at bounding box center [538, 330] width 24 height 14
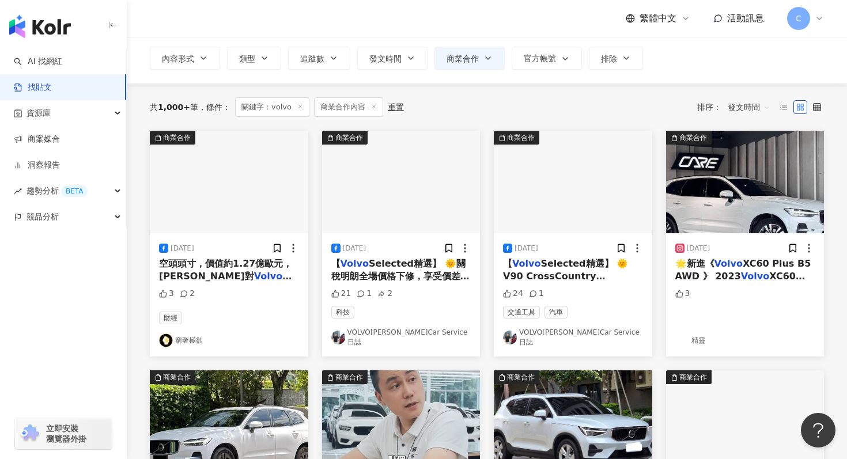
scroll to position [0, 0]
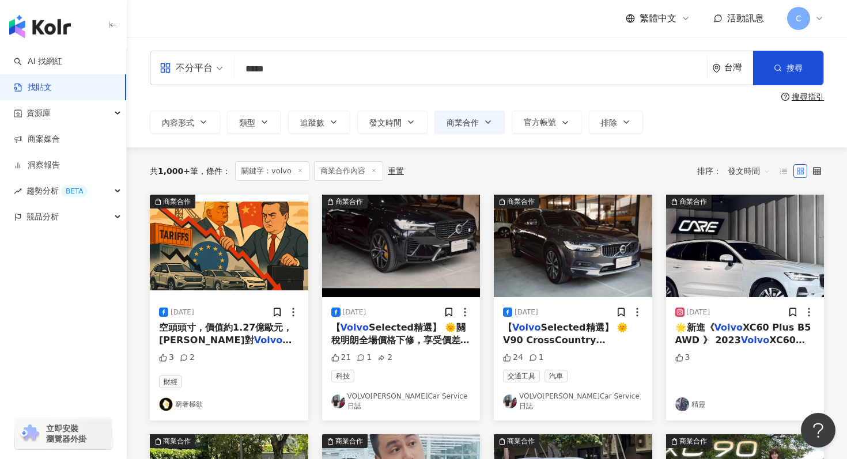
click at [216, 63] on span "不分平台" at bounding box center [191, 68] width 63 height 18
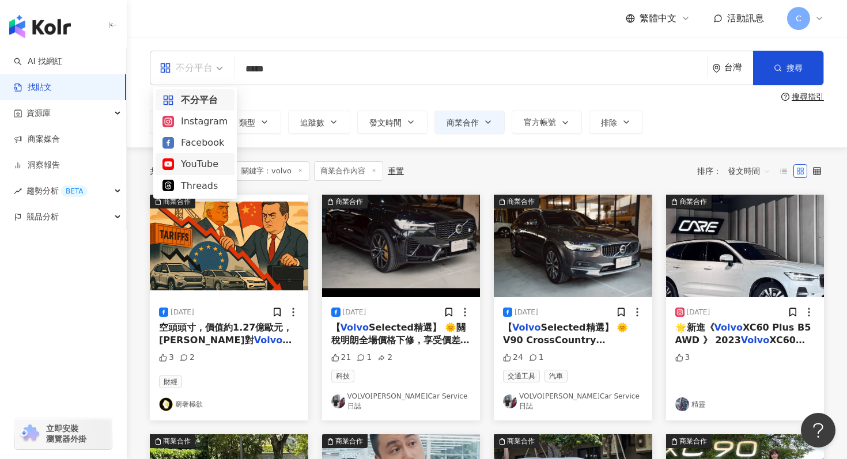
click at [204, 169] on div "YouTube" at bounding box center [195, 164] width 65 height 14
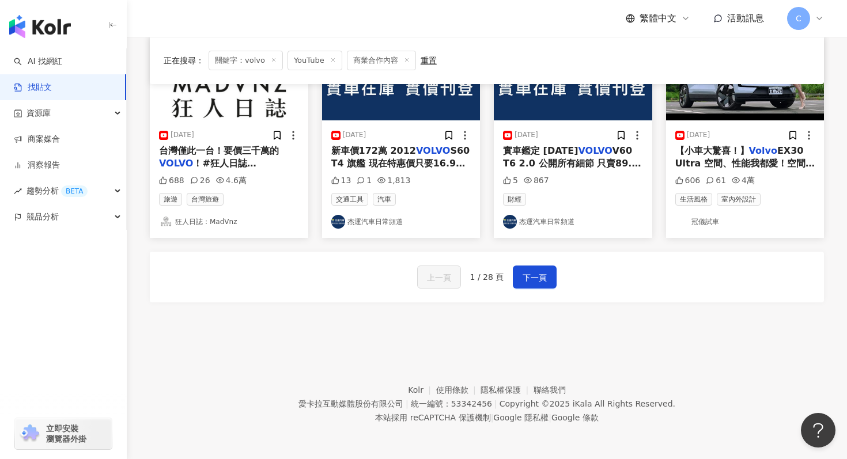
scroll to position [622, 0]
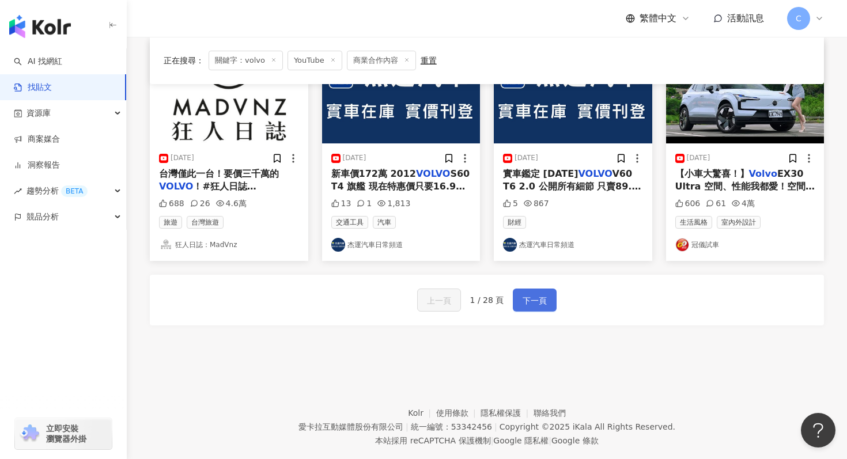
click at [543, 303] on span "下一頁" at bounding box center [535, 301] width 24 height 14
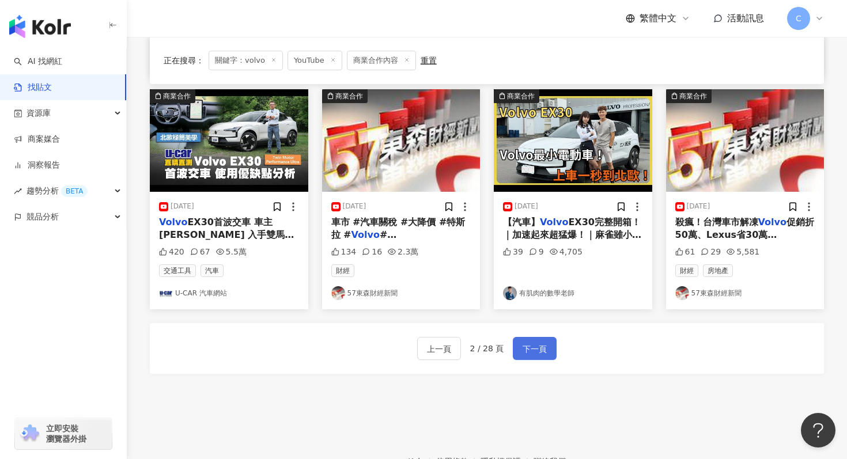
scroll to position [645, 0]
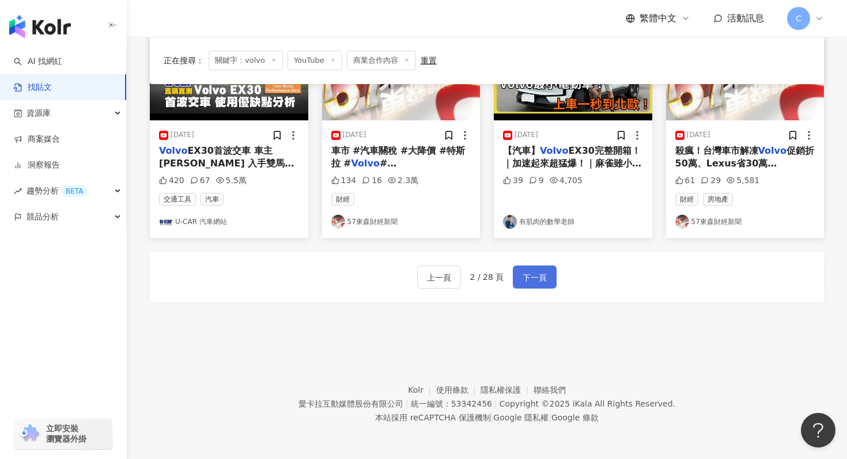
click at [548, 277] on button "下一頁" at bounding box center [535, 277] width 44 height 23
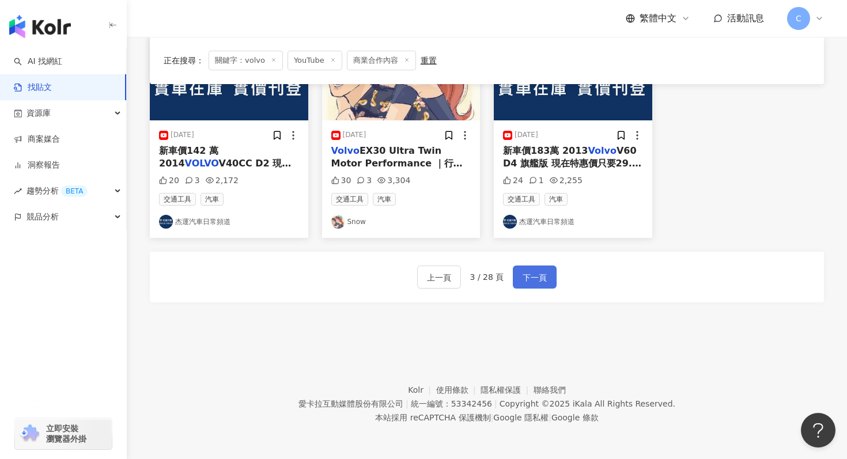
click at [542, 273] on span "下一頁" at bounding box center [535, 278] width 24 height 14
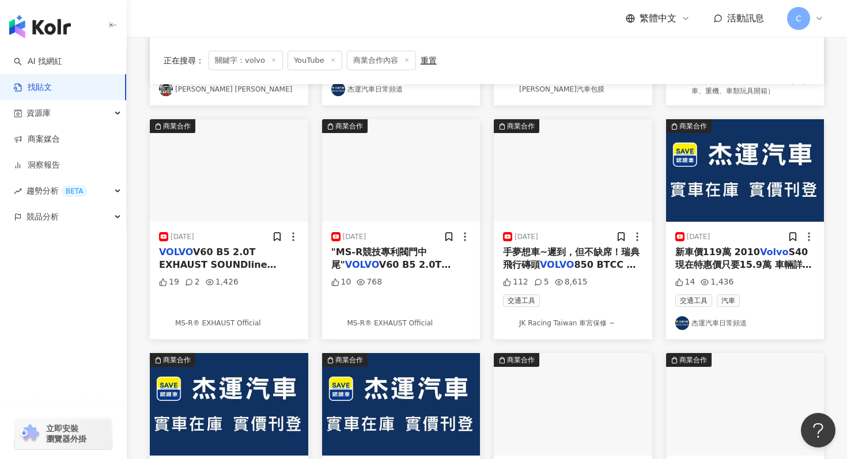
scroll to position [651, 0]
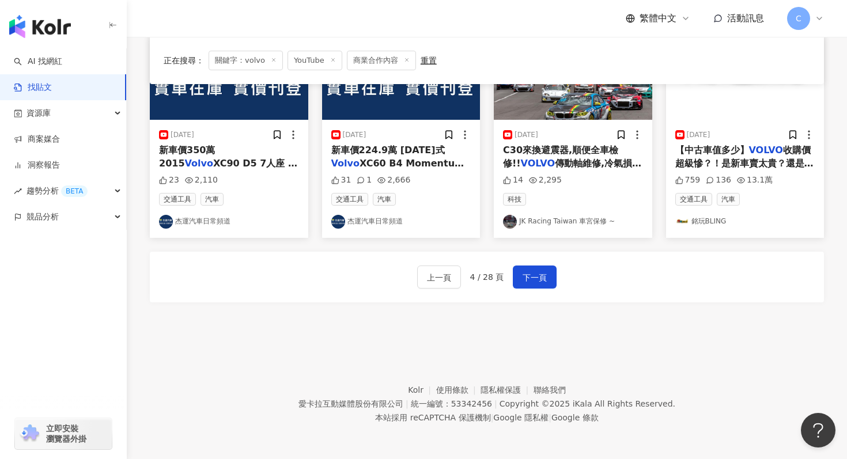
click at [539, 259] on div "上一頁 4 / 28 頁 下一頁" at bounding box center [487, 277] width 674 height 51
click at [539, 281] on span "下一頁" at bounding box center [535, 278] width 24 height 14
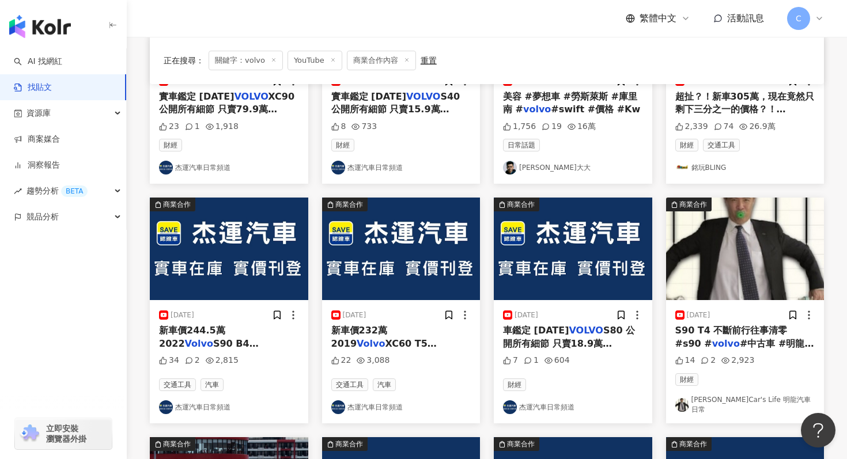
scroll to position [645, 0]
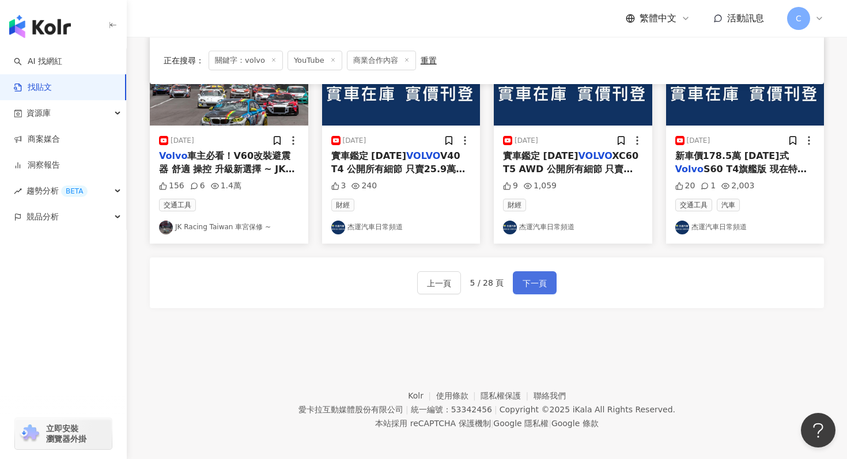
click at [539, 277] on span "下一頁" at bounding box center [535, 284] width 24 height 14
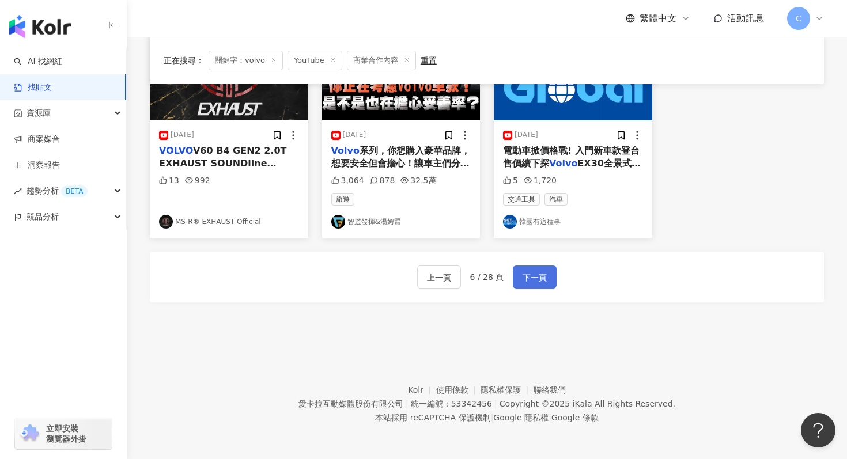
click at [548, 281] on button "下一頁" at bounding box center [535, 277] width 44 height 23
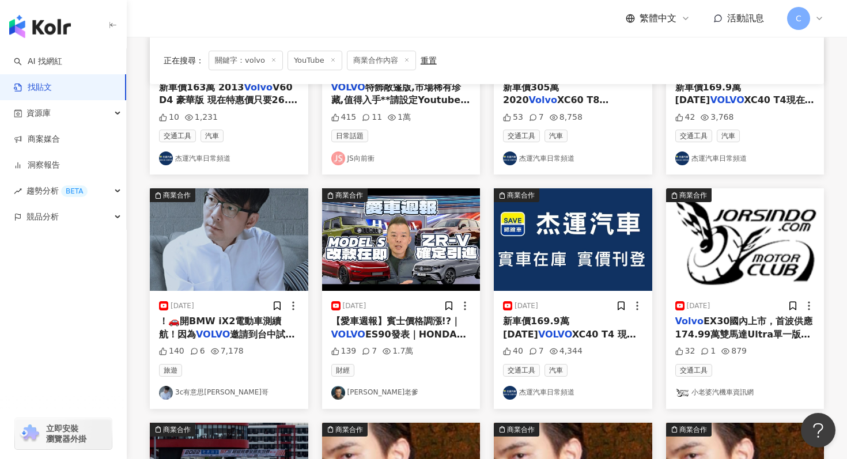
scroll to position [259, 0]
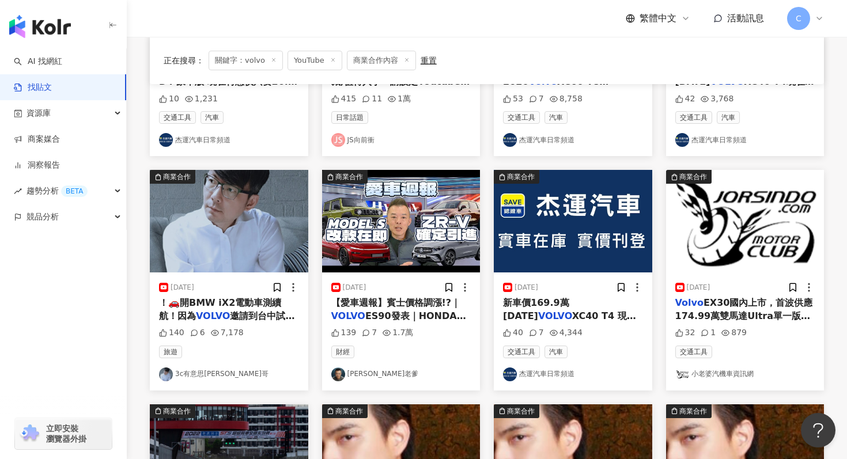
click at [236, 311] on span "邀請到台中試駕" at bounding box center [262, 316] width 65 height 11
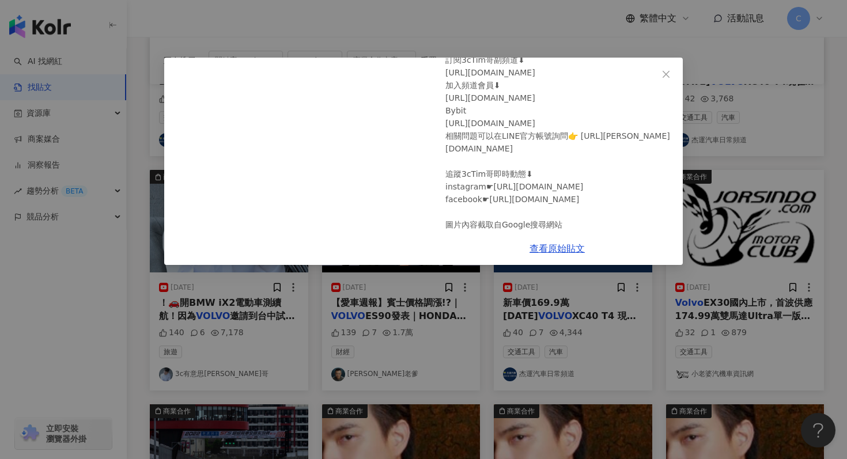
scroll to position [198, 0]
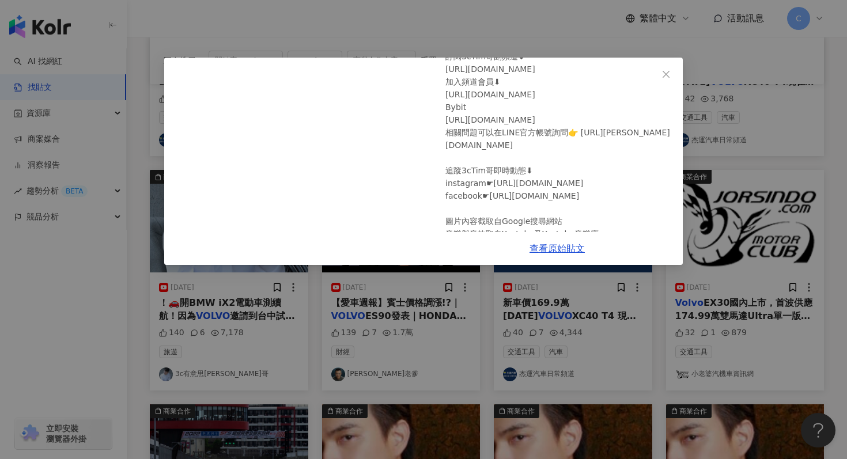
click at [739, 137] on div "3c有意思[PERSON_NAME]哥 [DATE] 48小時台中出差🔥 勤[GEOGRAPHIC_DATA]$12,000開箱+美食狂嗑！🚗開BMW iX2…" at bounding box center [423, 229] width 847 height 459
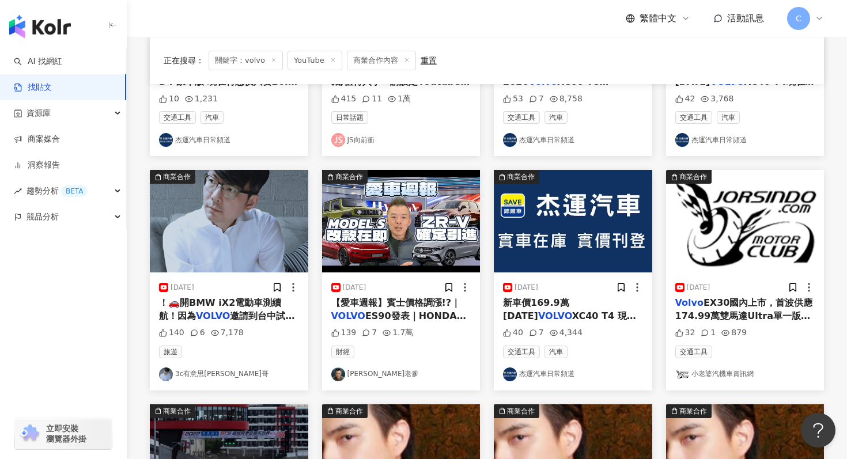
scroll to position [645, 0]
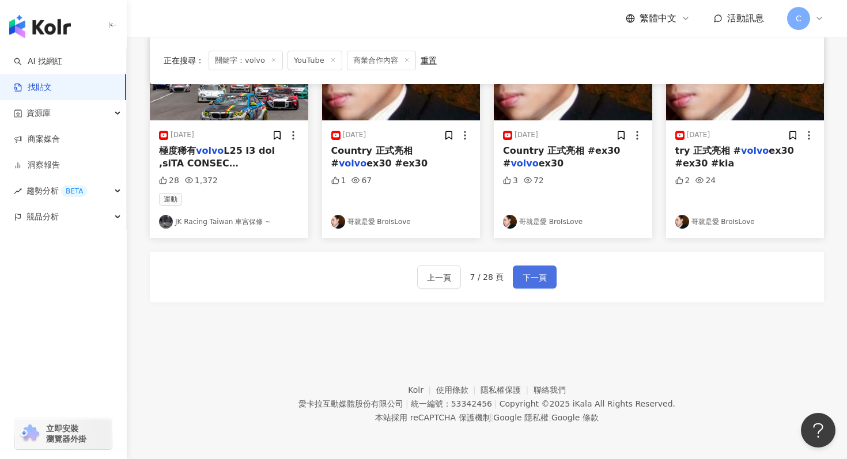
click at [529, 274] on span "下一頁" at bounding box center [535, 278] width 24 height 14
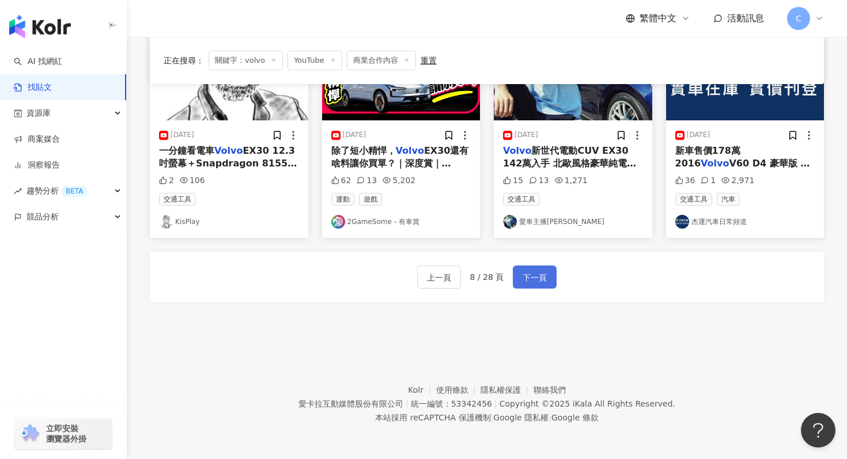
click at [538, 271] on span "下一頁" at bounding box center [535, 278] width 24 height 14
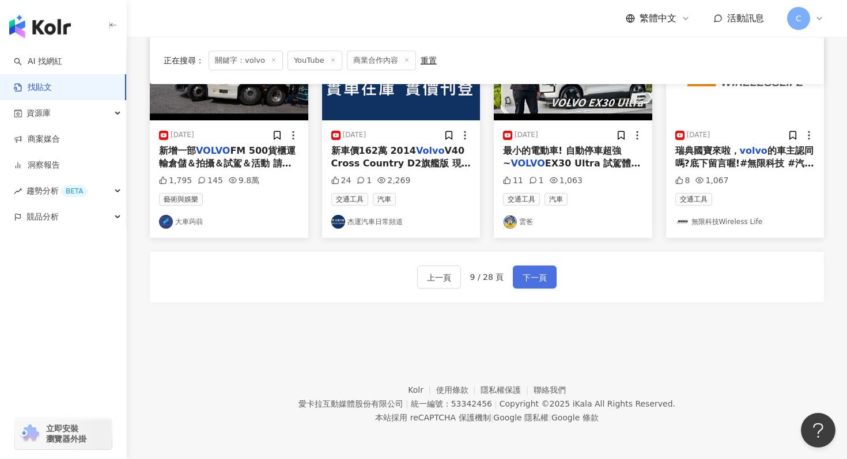
click at [546, 273] on button "下一頁" at bounding box center [535, 277] width 44 height 23
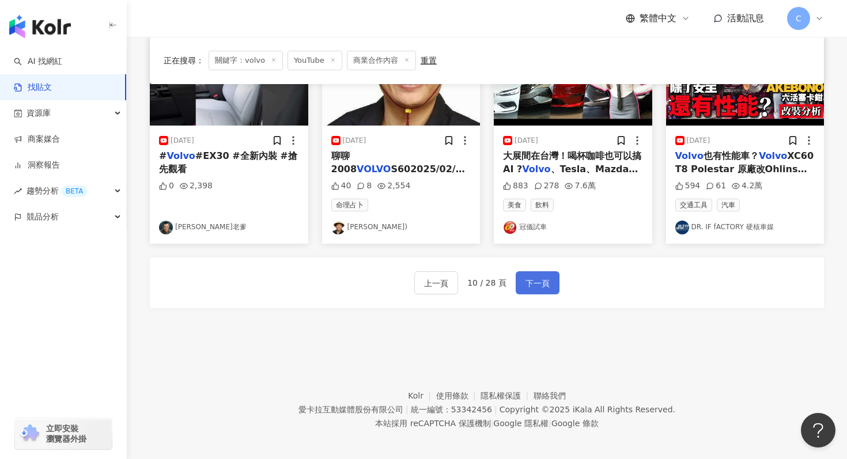
click at [555, 281] on button "下一頁" at bounding box center [538, 282] width 44 height 23
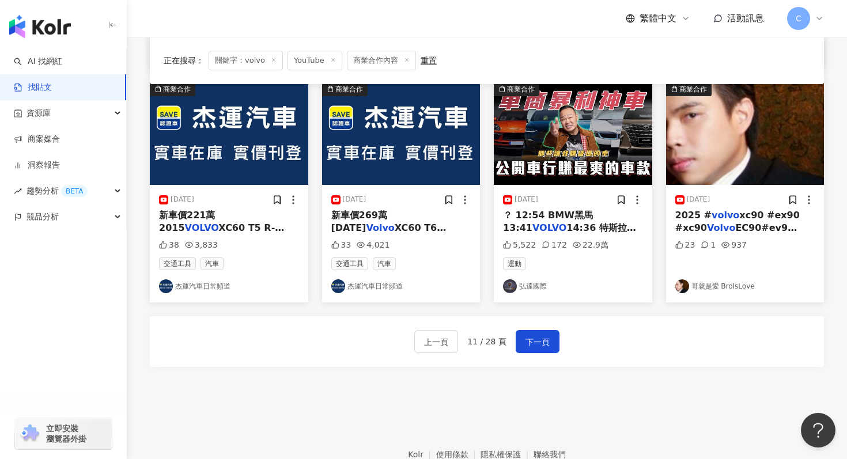
scroll to position [579, 0]
